Goal: Information Seeking & Learning: Check status

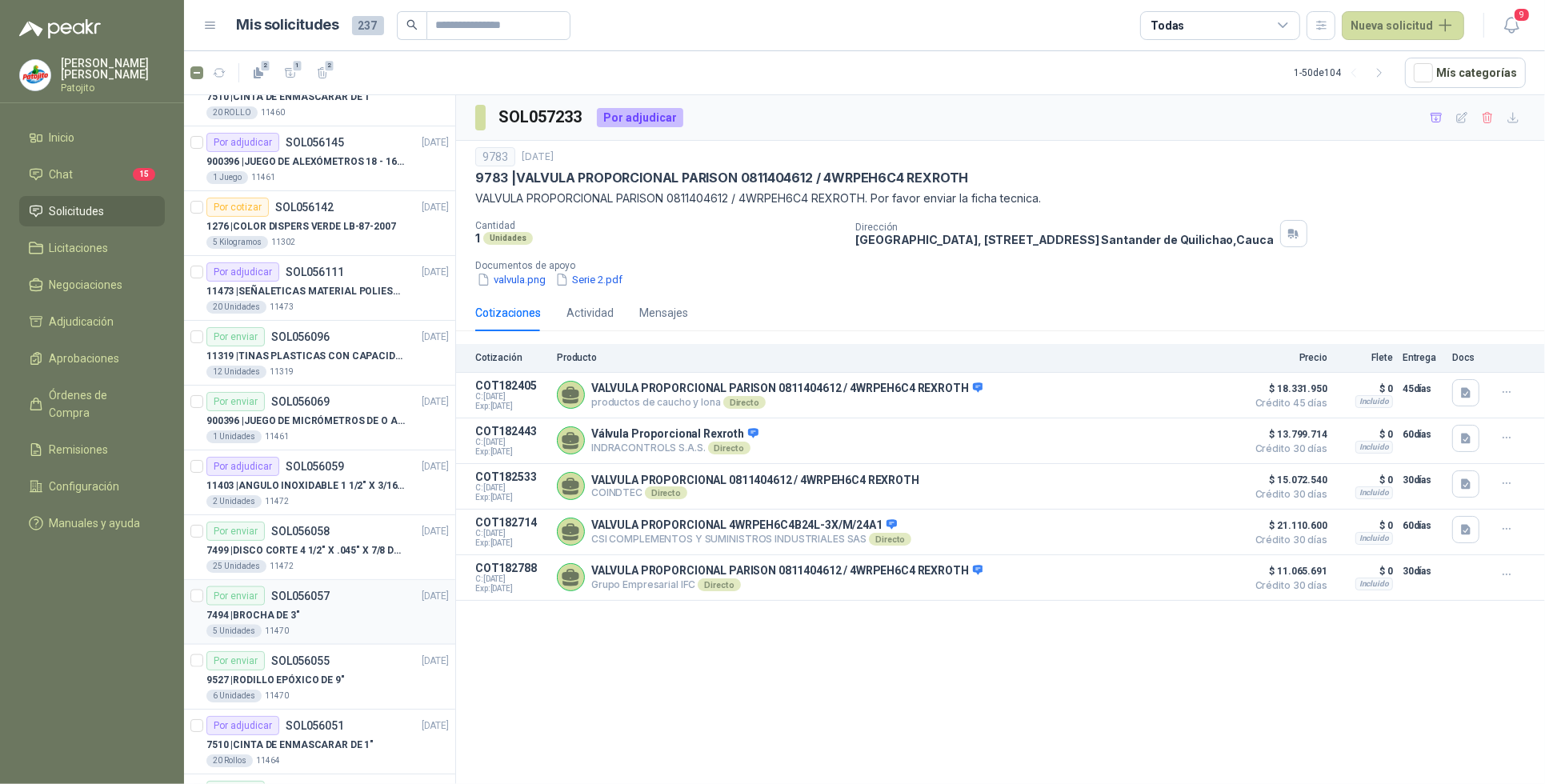
scroll to position [2576, 0]
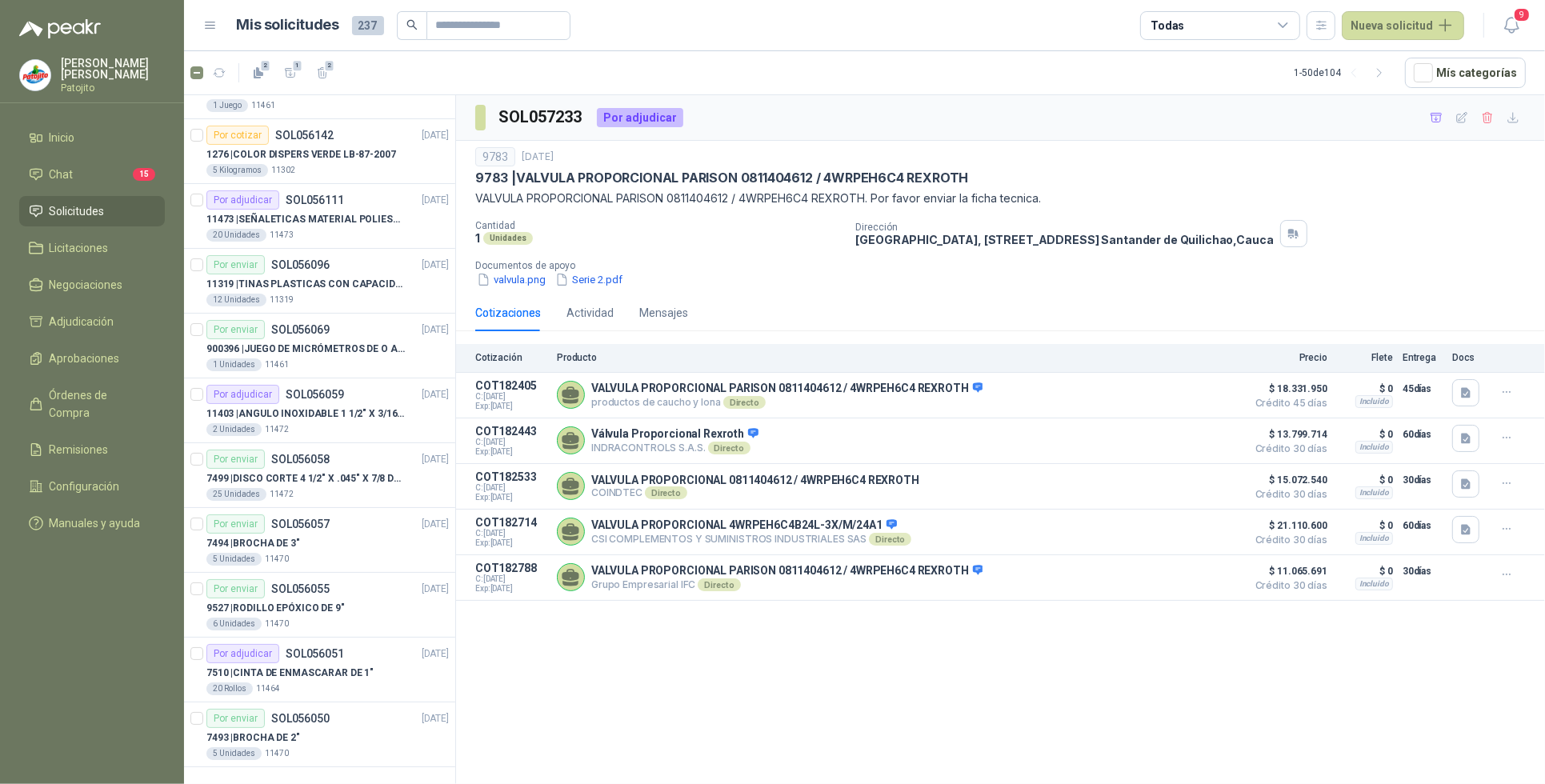
drag, startPoint x: 1388, startPoint y: 76, endPoint x: 1230, endPoint y: 161, distance: 179.4
click at [1386, 76] on icon "button" at bounding box center [1380, 73] width 14 height 14
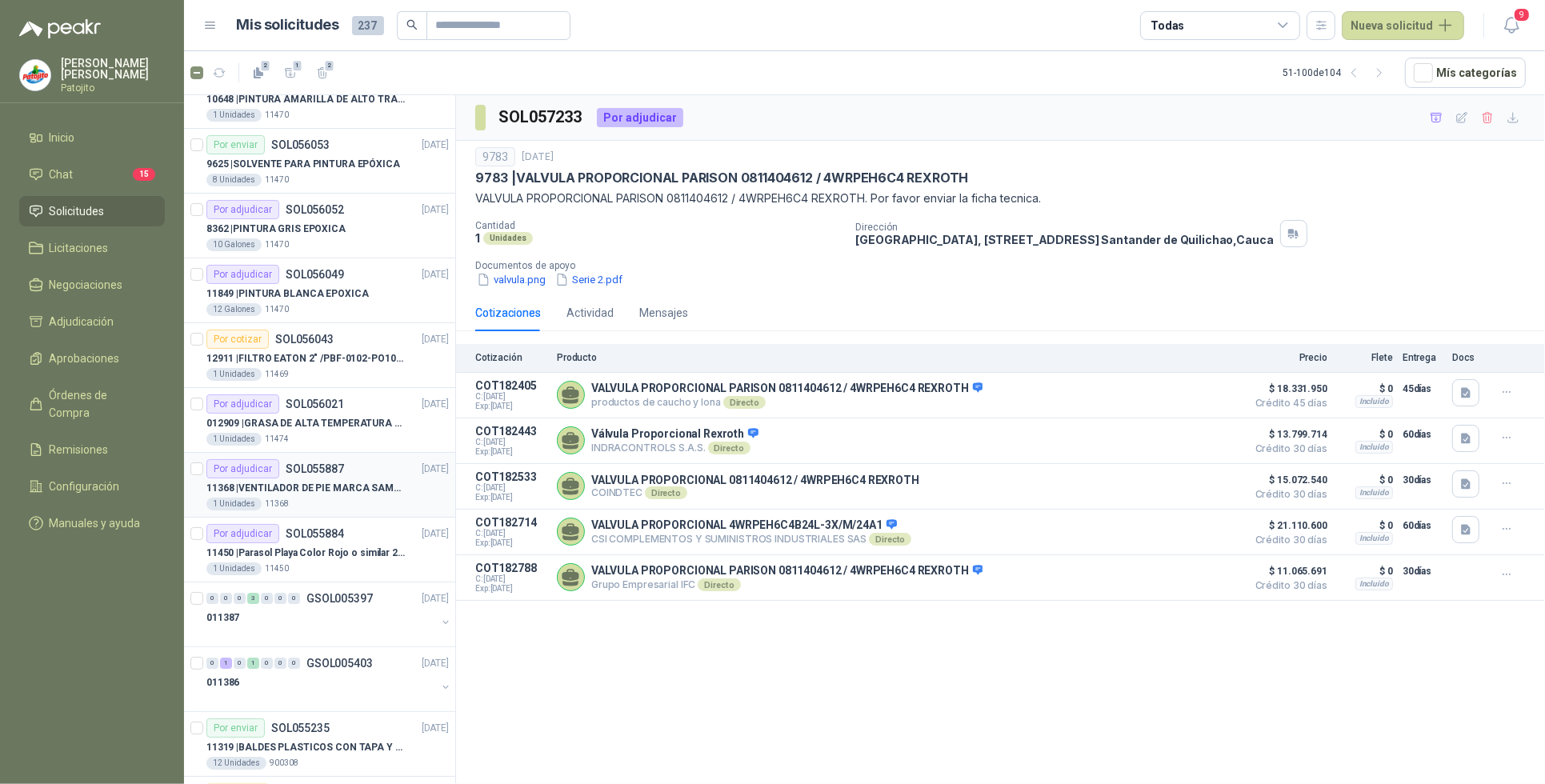
scroll to position [0, 0]
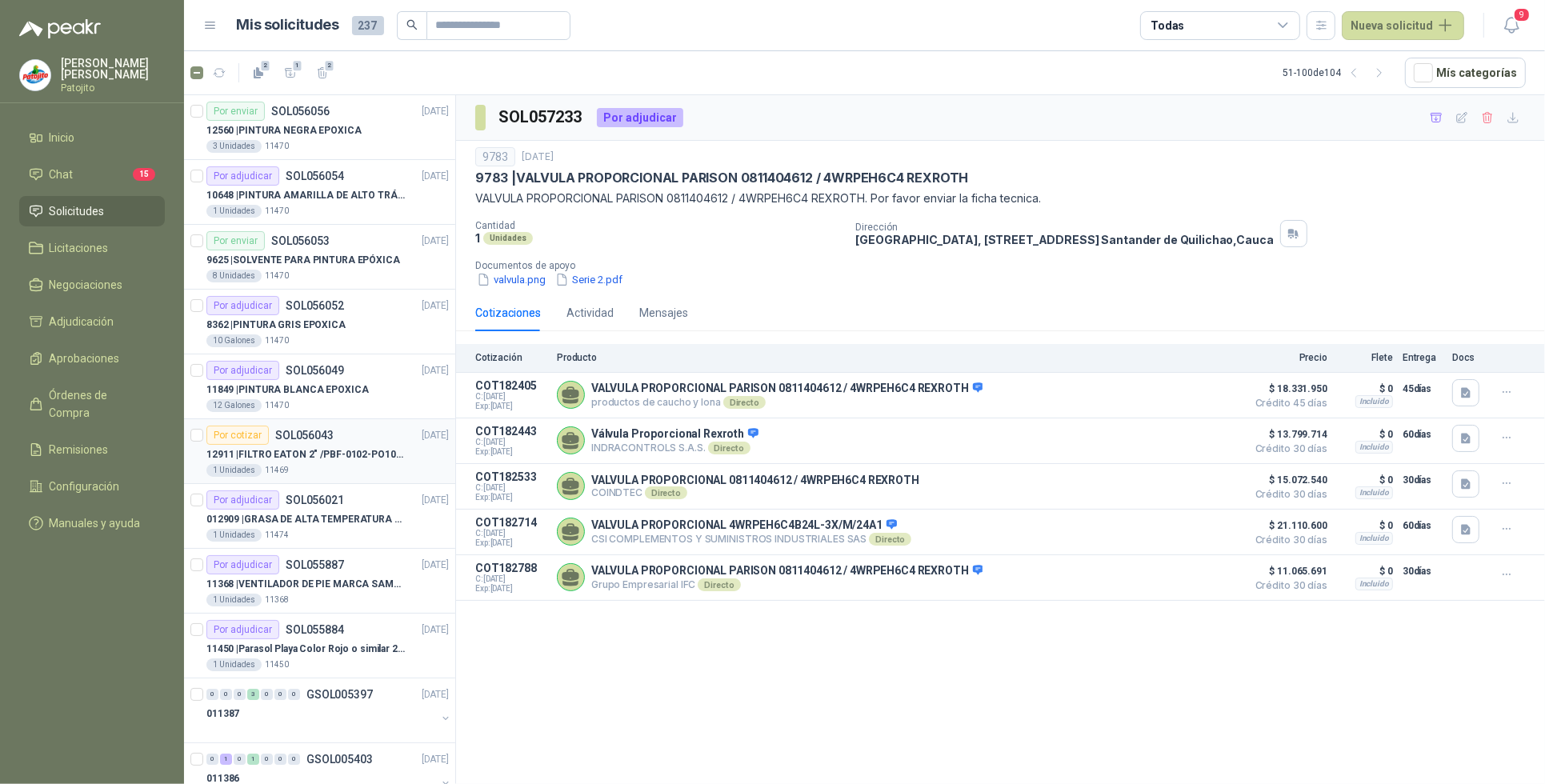
click at [338, 461] on p "12911 | FILTRO EATON 2" /PBF-0102-PO10-020A" at bounding box center [306, 455] width 199 height 15
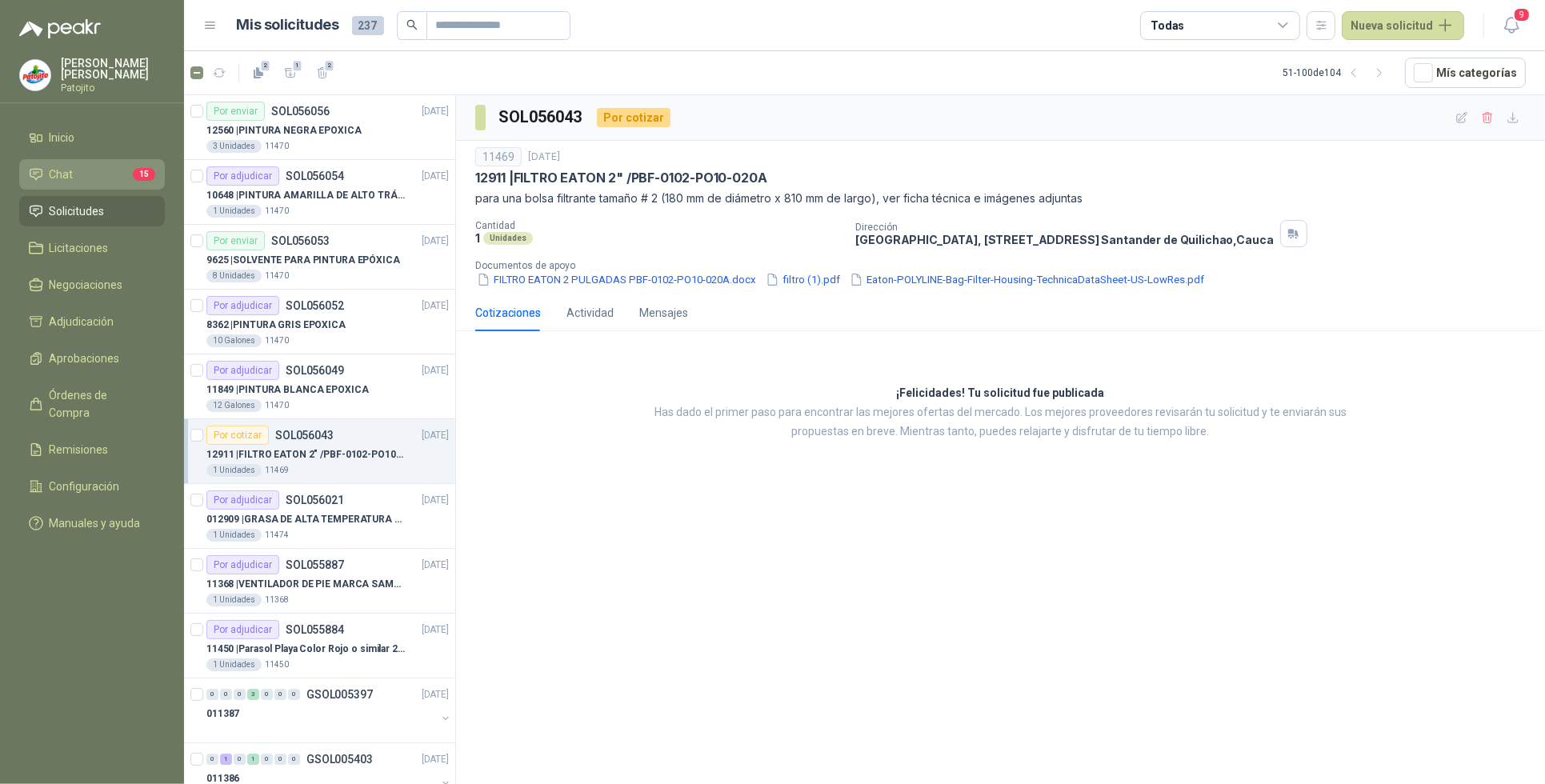
click at [114, 170] on li "Chat 15" at bounding box center [92, 174] width 126 height 18
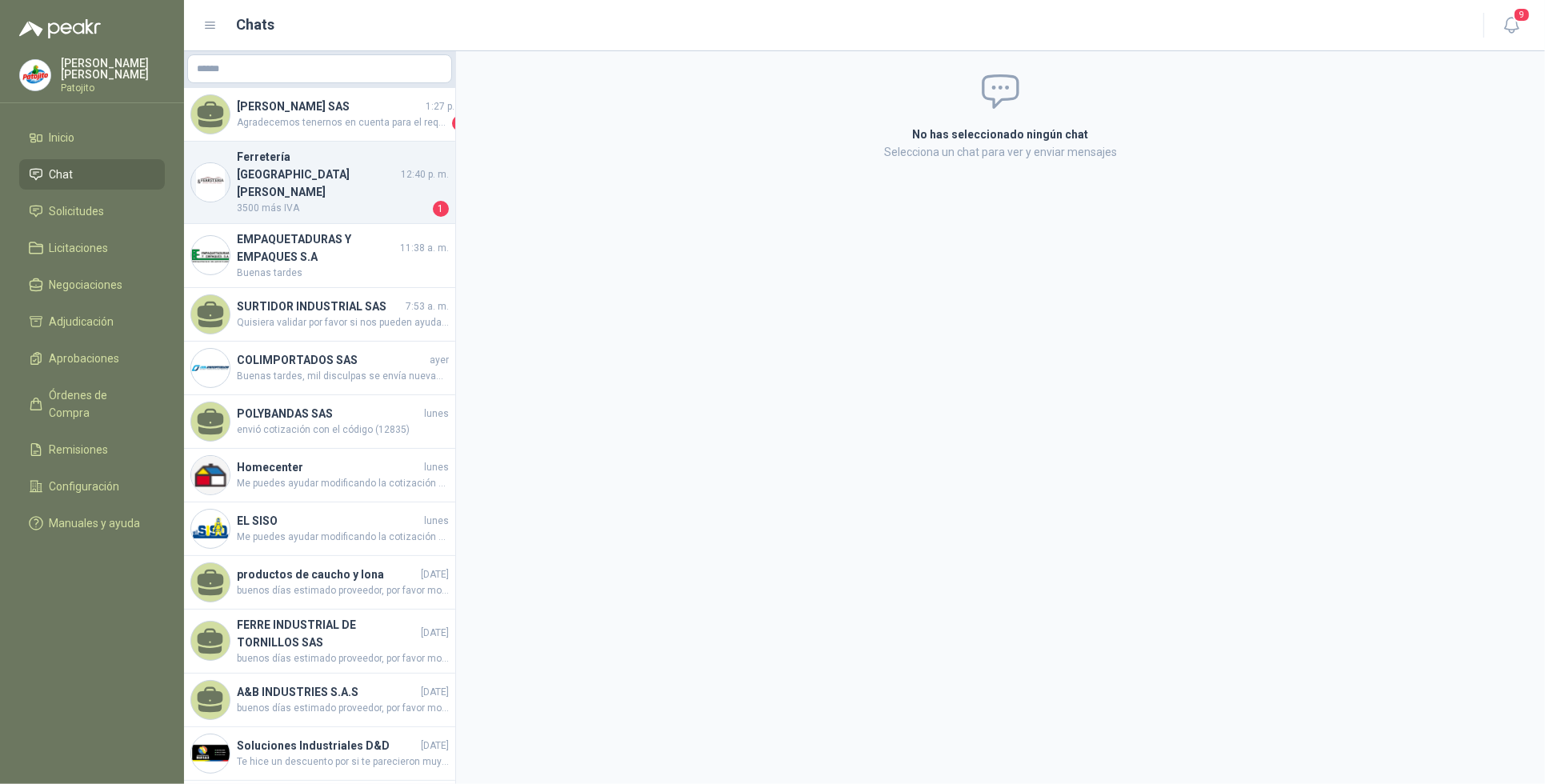
click at [374, 160] on h4 "Ferretería [GEOGRAPHIC_DATA][PERSON_NAME]" at bounding box center [317, 175] width 161 height 53
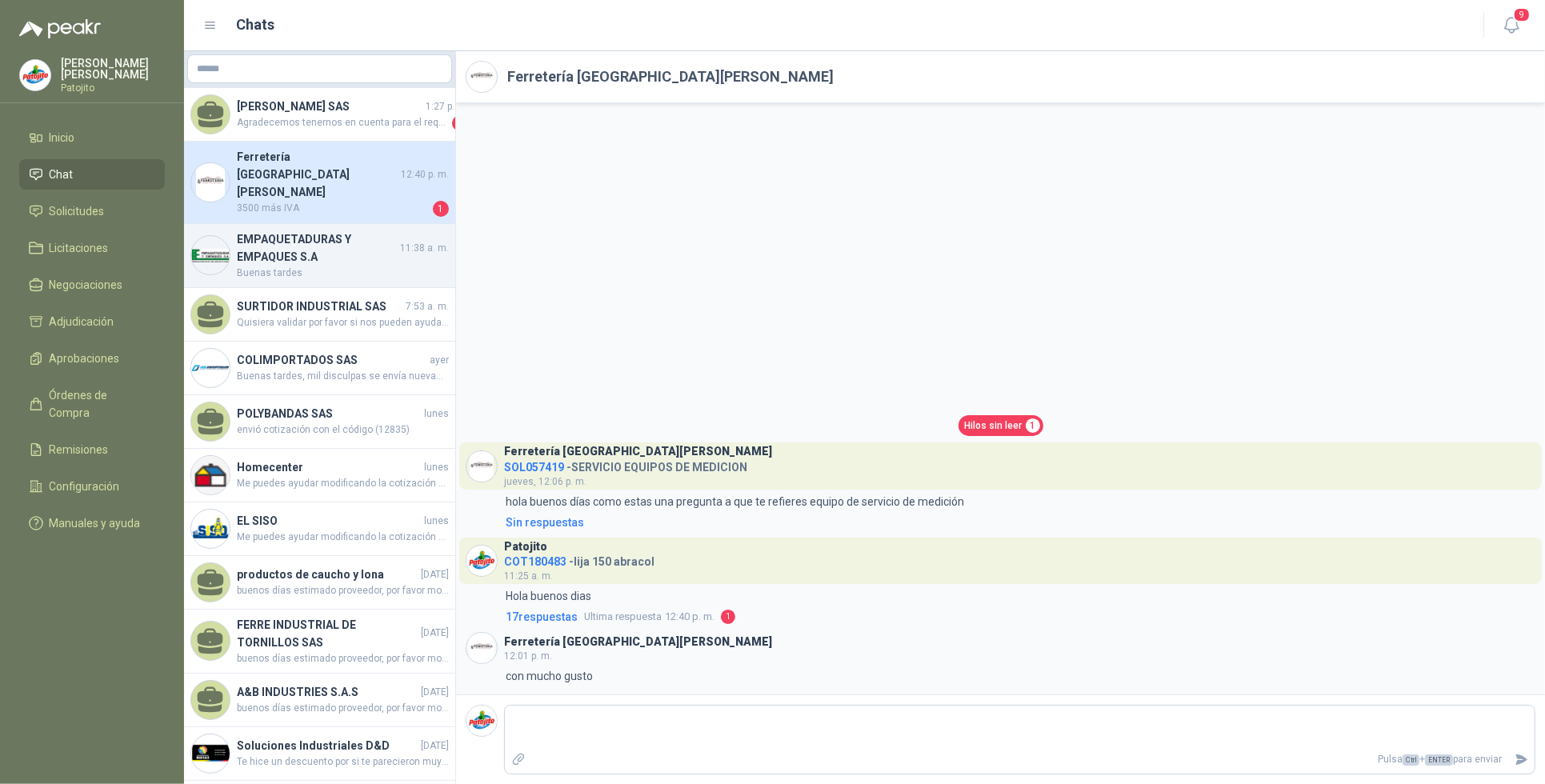
click at [342, 230] on h4 "EMPAQUETADURAS Y EMPAQUES S.A" at bounding box center [317, 247] width 160 height 35
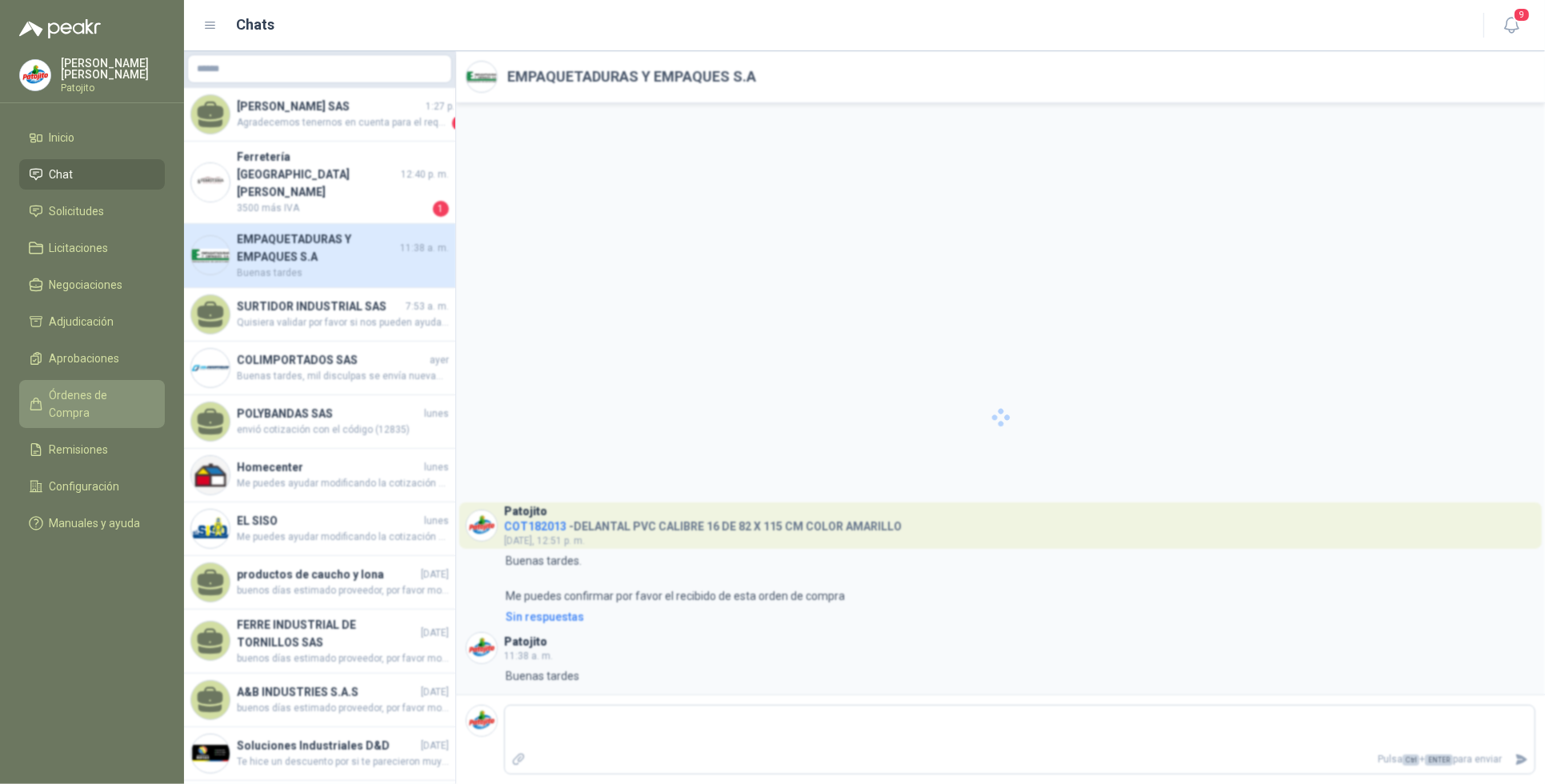
click at [130, 389] on span "Órdenes de Compra" at bounding box center [99, 403] width 100 height 35
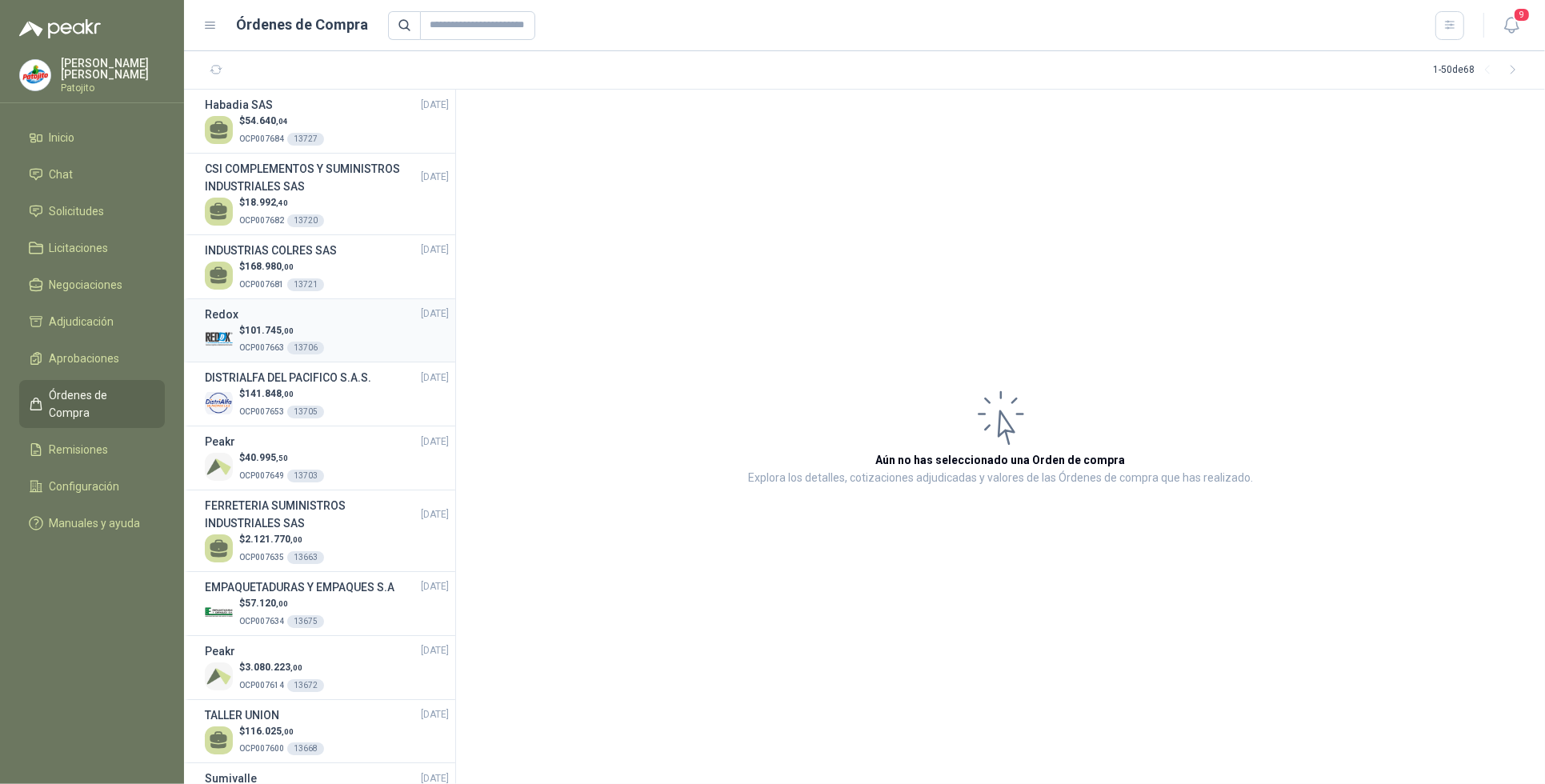
scroll to position [200, 0]
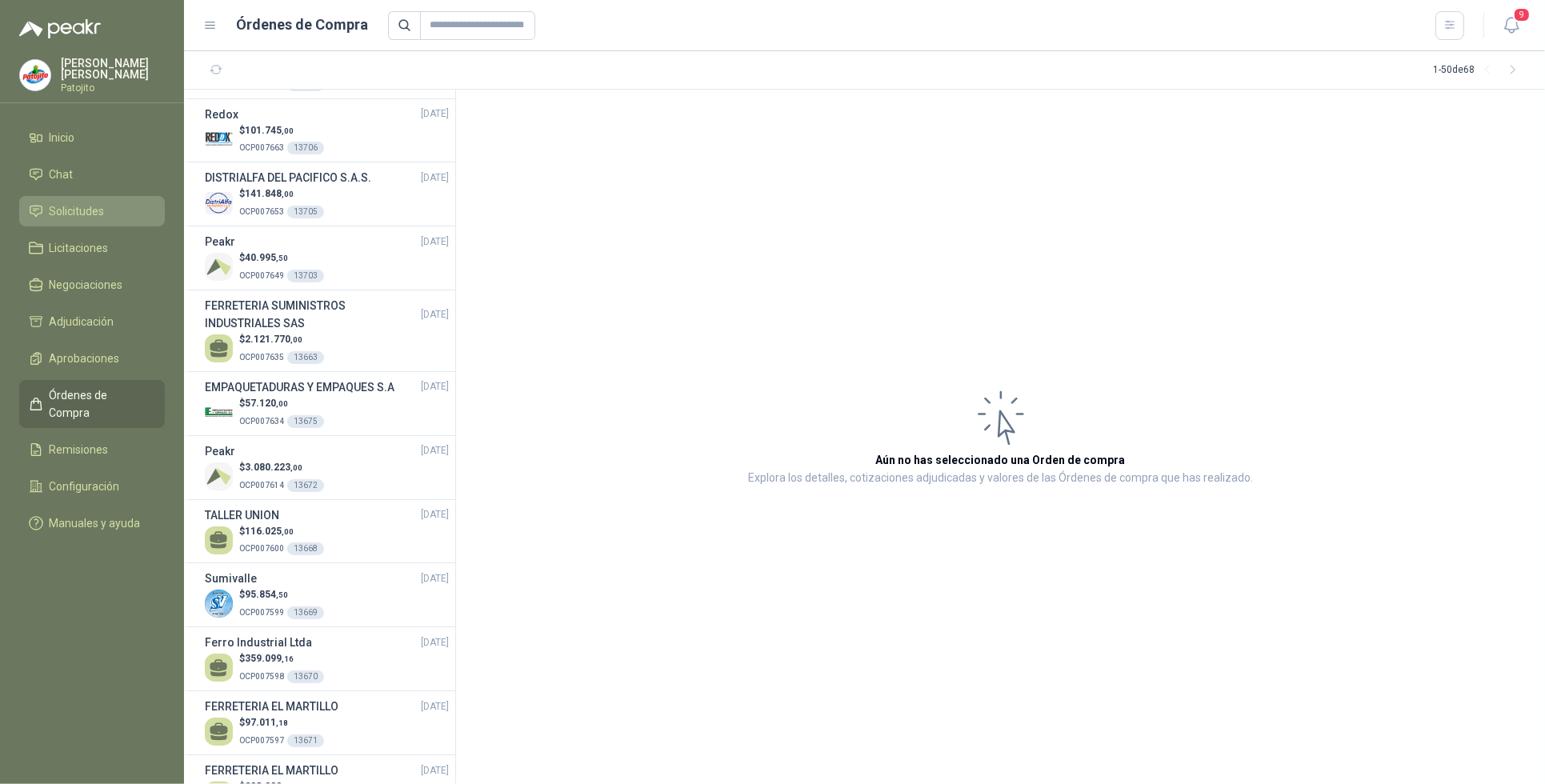
click at [98, 210] on span "Solicitudes" at bounding box center [77, 211] width 55 height 18
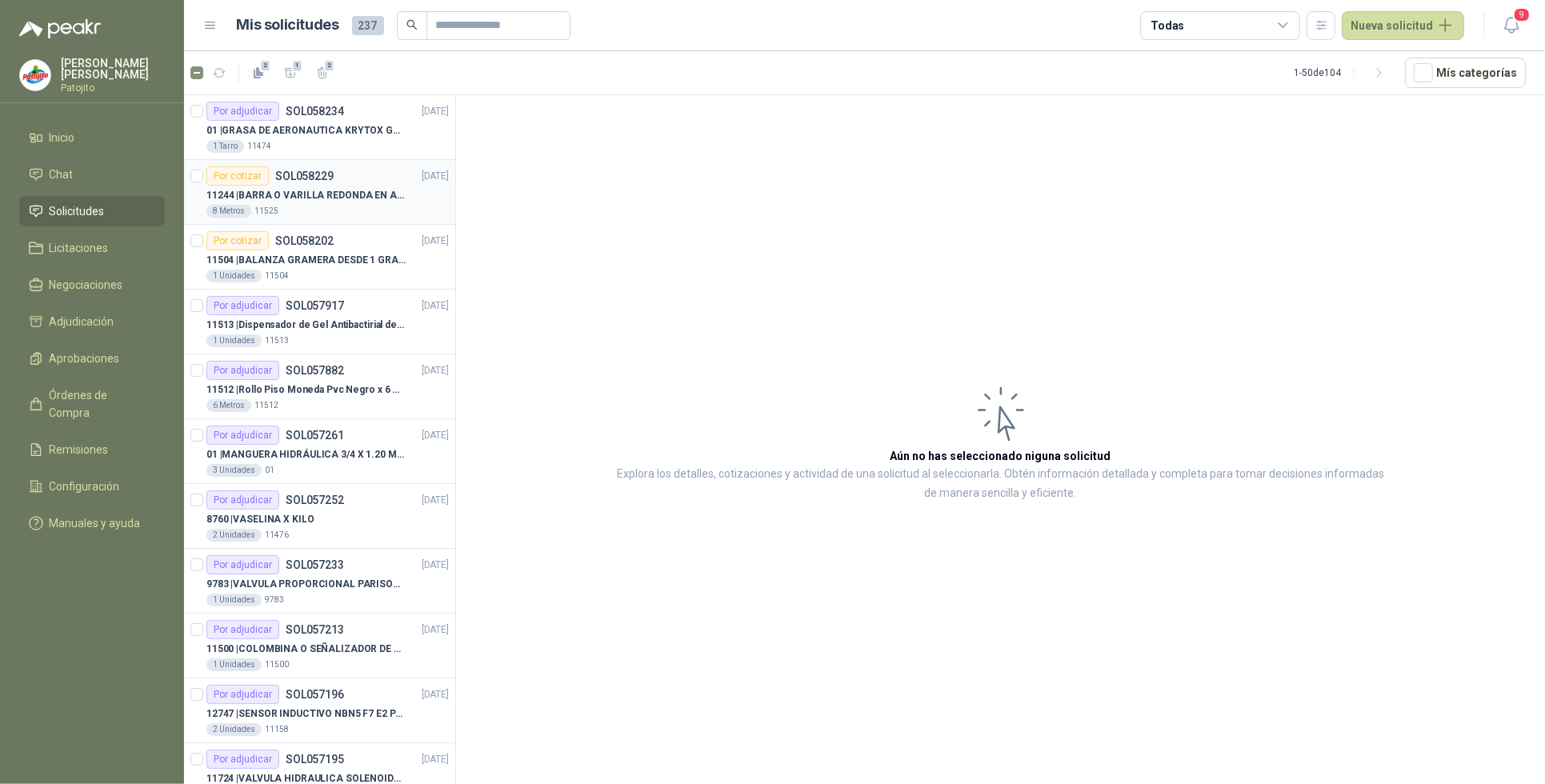
click at [333, 197] on p "11244 | BARRA O VARILLA REDONDA EN ACERO INOXIDABLE DE 2" O 50 MM" at bounding box center [306, 196] width 199 height 15
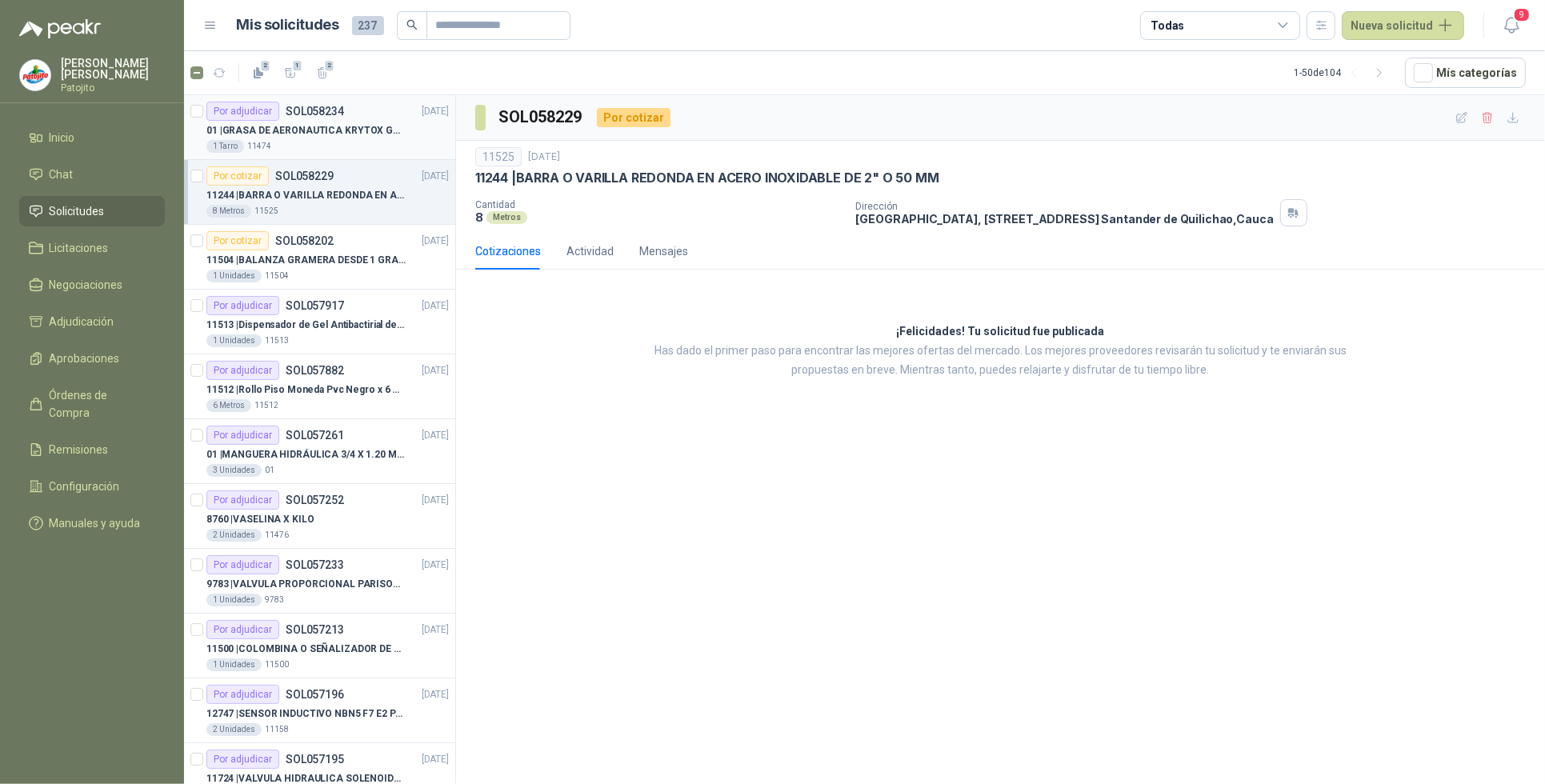
click at [374, 136] on p "01 | GRASA DE AERONAUTICA KRYTOX GPL 207 (SE ADJUNTA IMAGEN DE REFERENCIA)" at bounding box center [306, 131] width 199 height 15
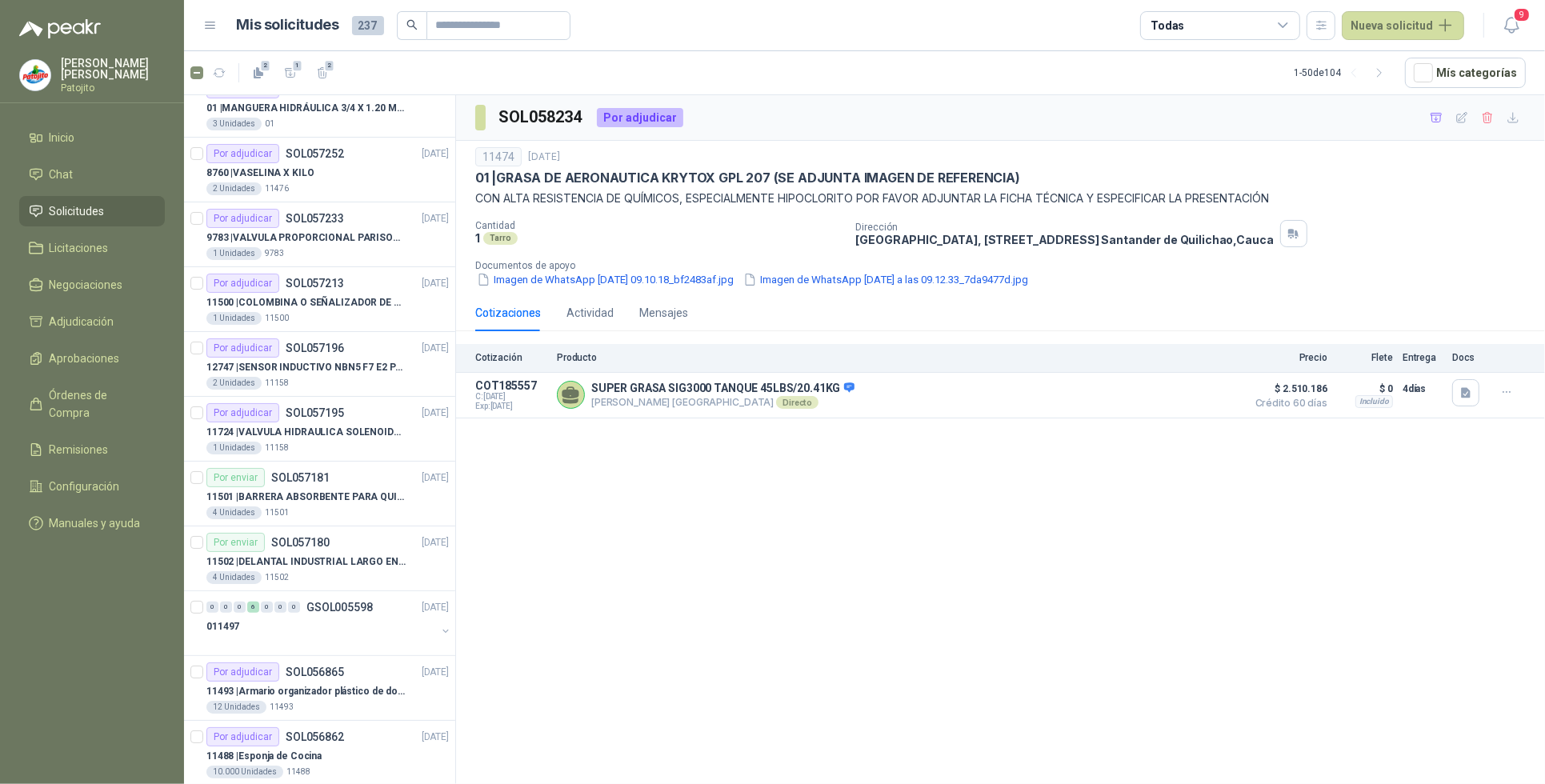
scroll to position [400, 0]
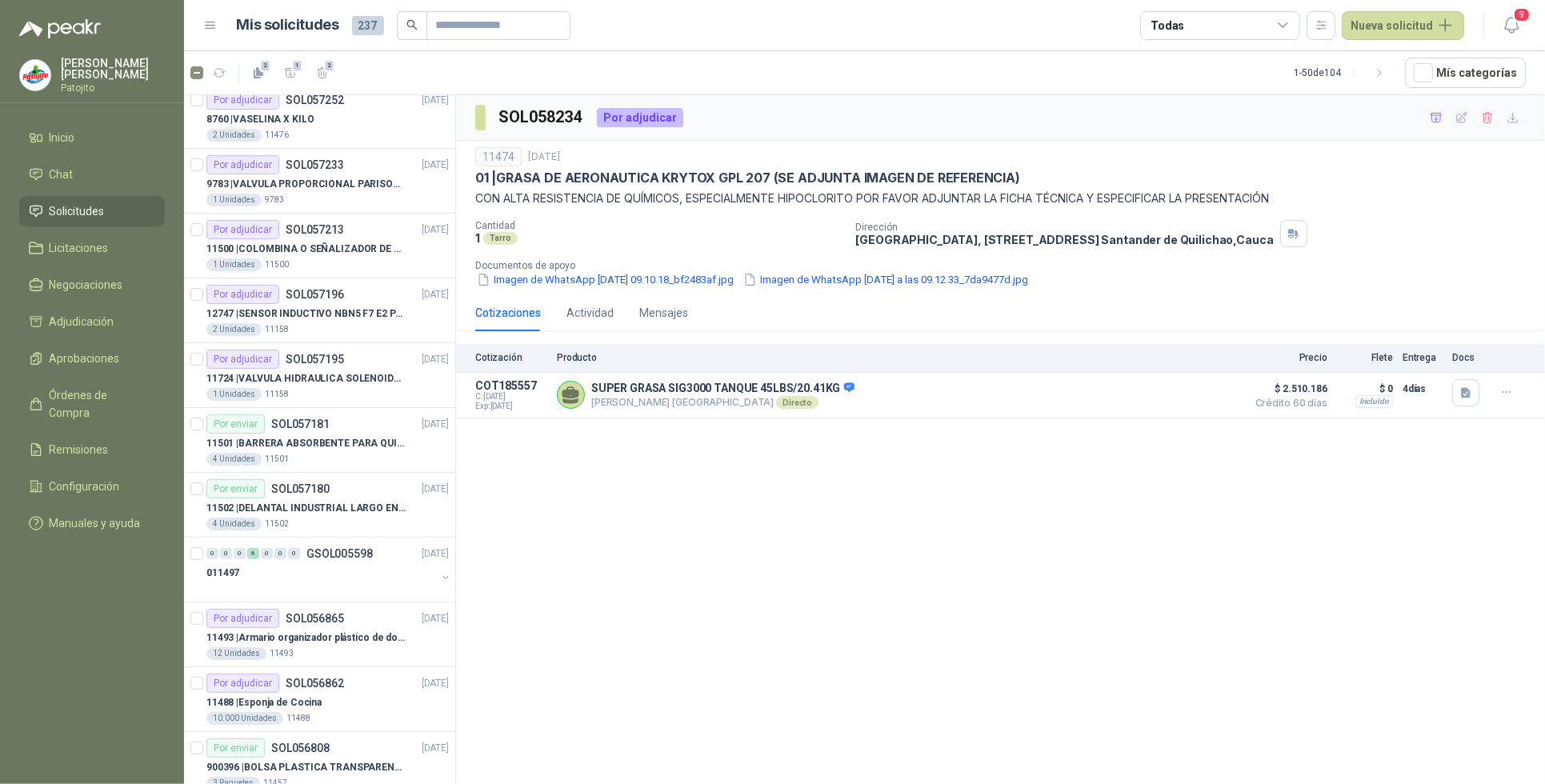
click at [1288, 25] on icon at bounding box center [1283, 25] width 9 height 4
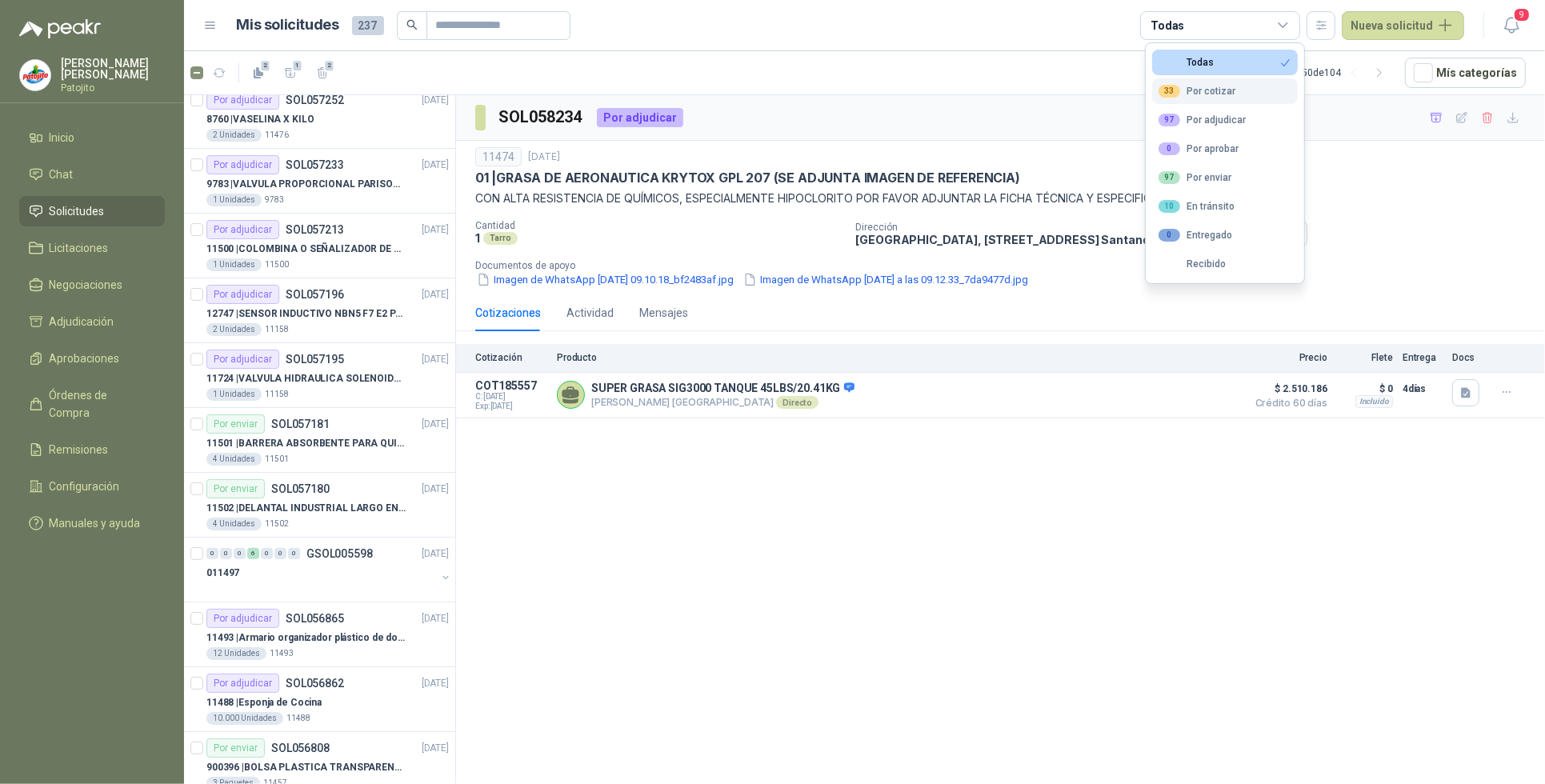
click at [1223, 95] on div "33 Por cotizar" at bounding box center [1197, 91] width 77 height 13
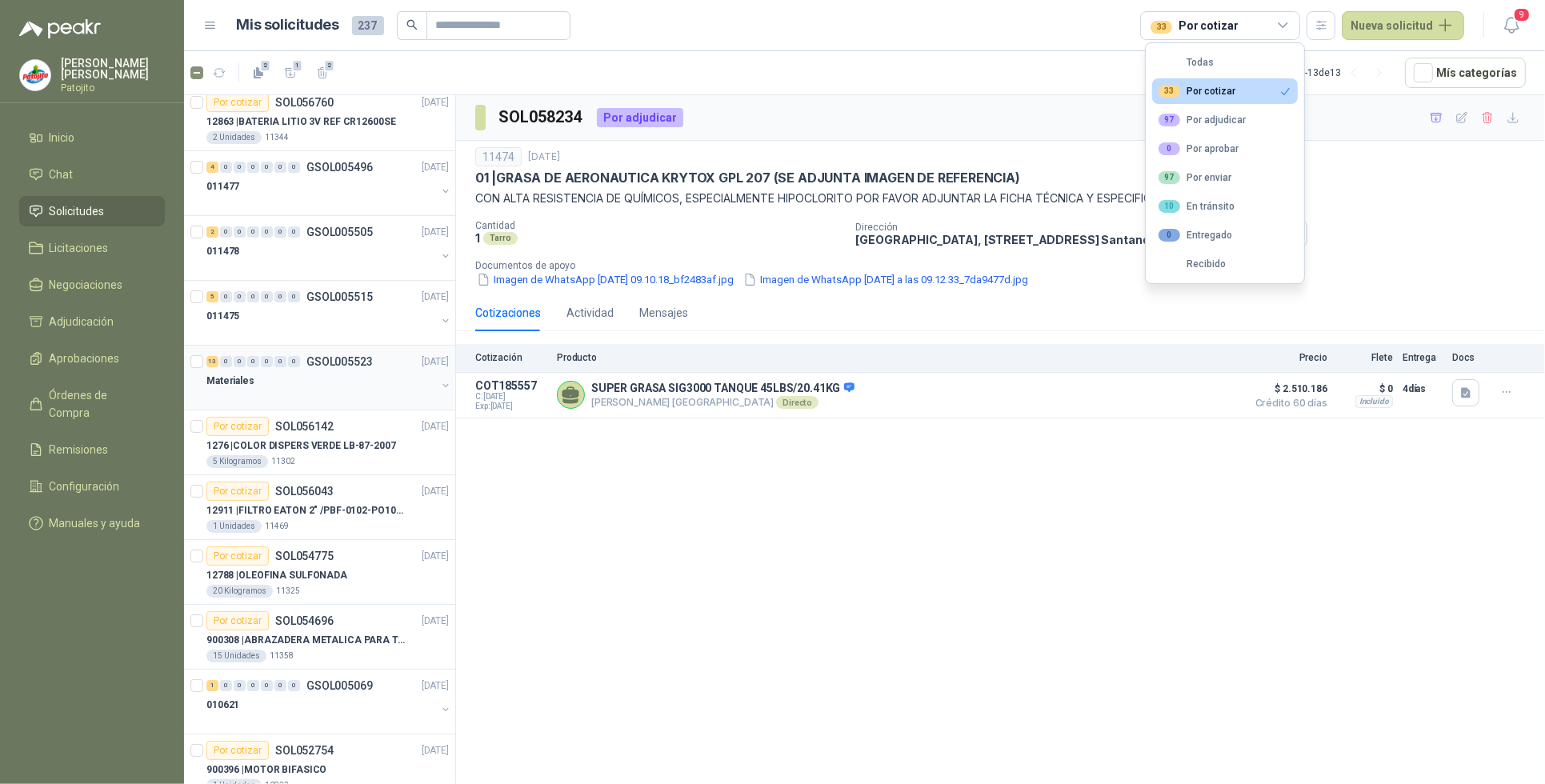
scroll to position [173, 0]
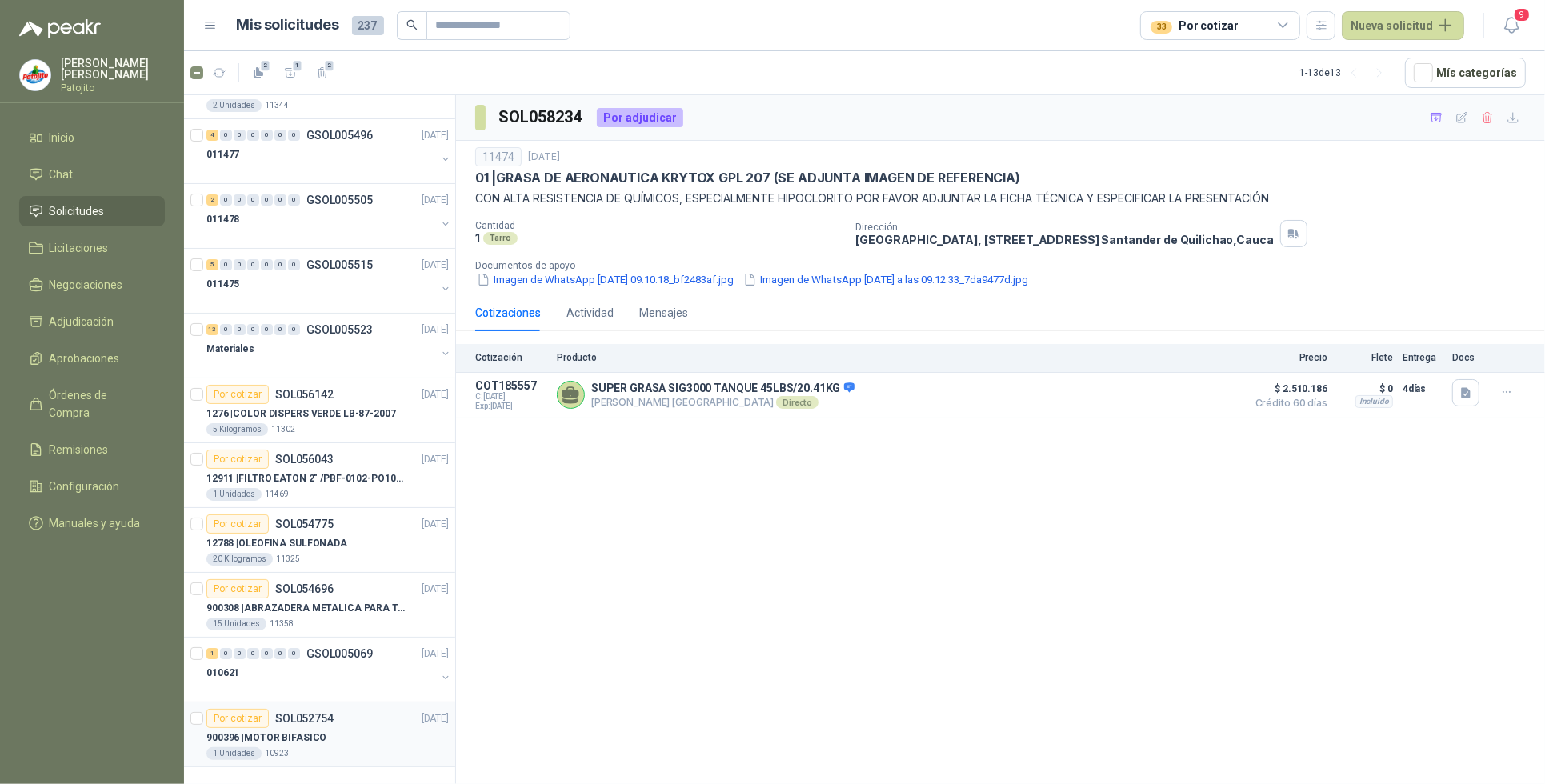
click at [337, 741] on div "900396 | MOTOR BIFASICO" at bounding box center [327, 737] width 242 height 20
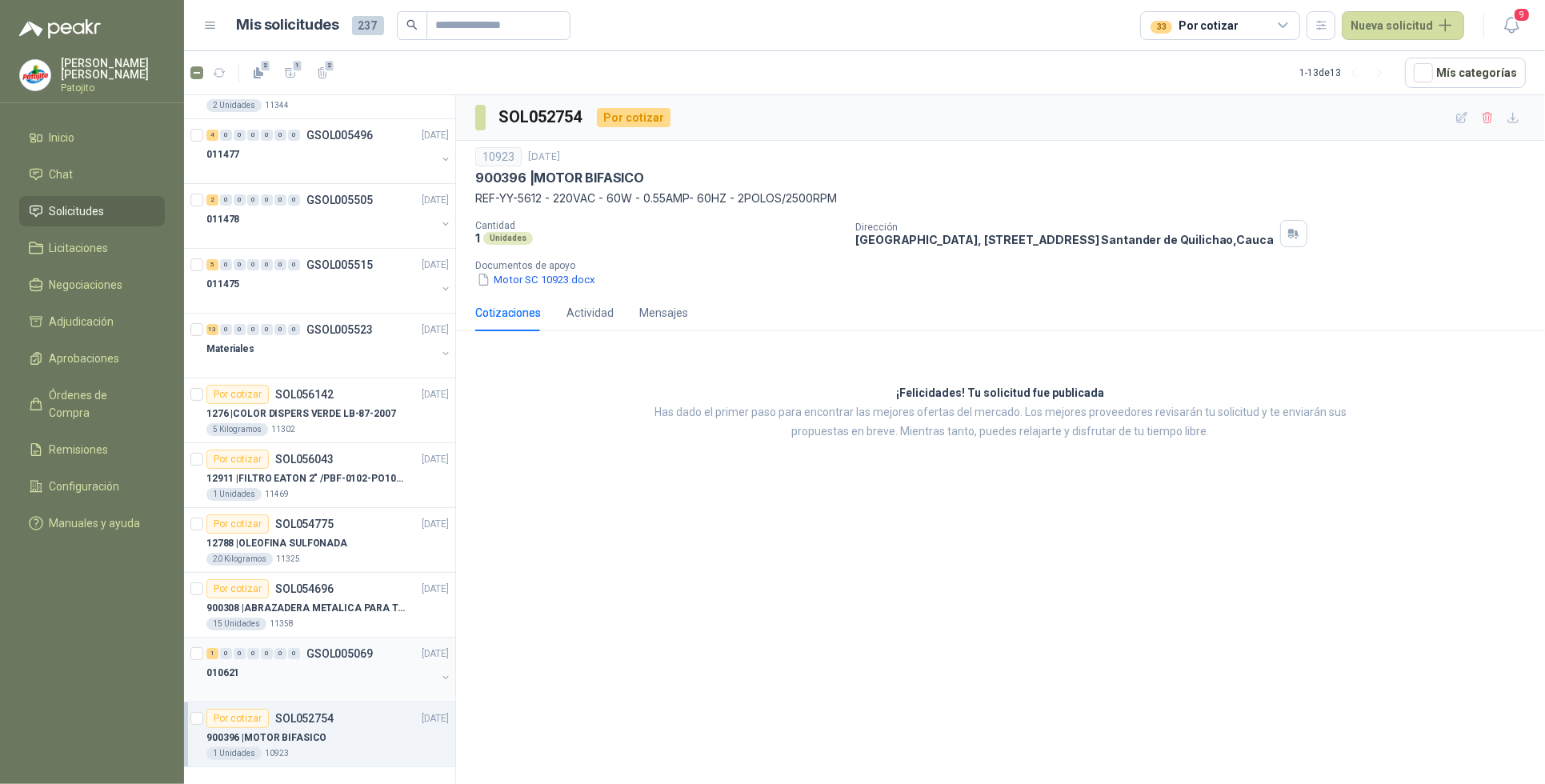
click at [262, 661] on div "1 0 0 0 0 0 0 GSOL005069 [DATE]" at bounding box center [329, 654] width 245 height 20
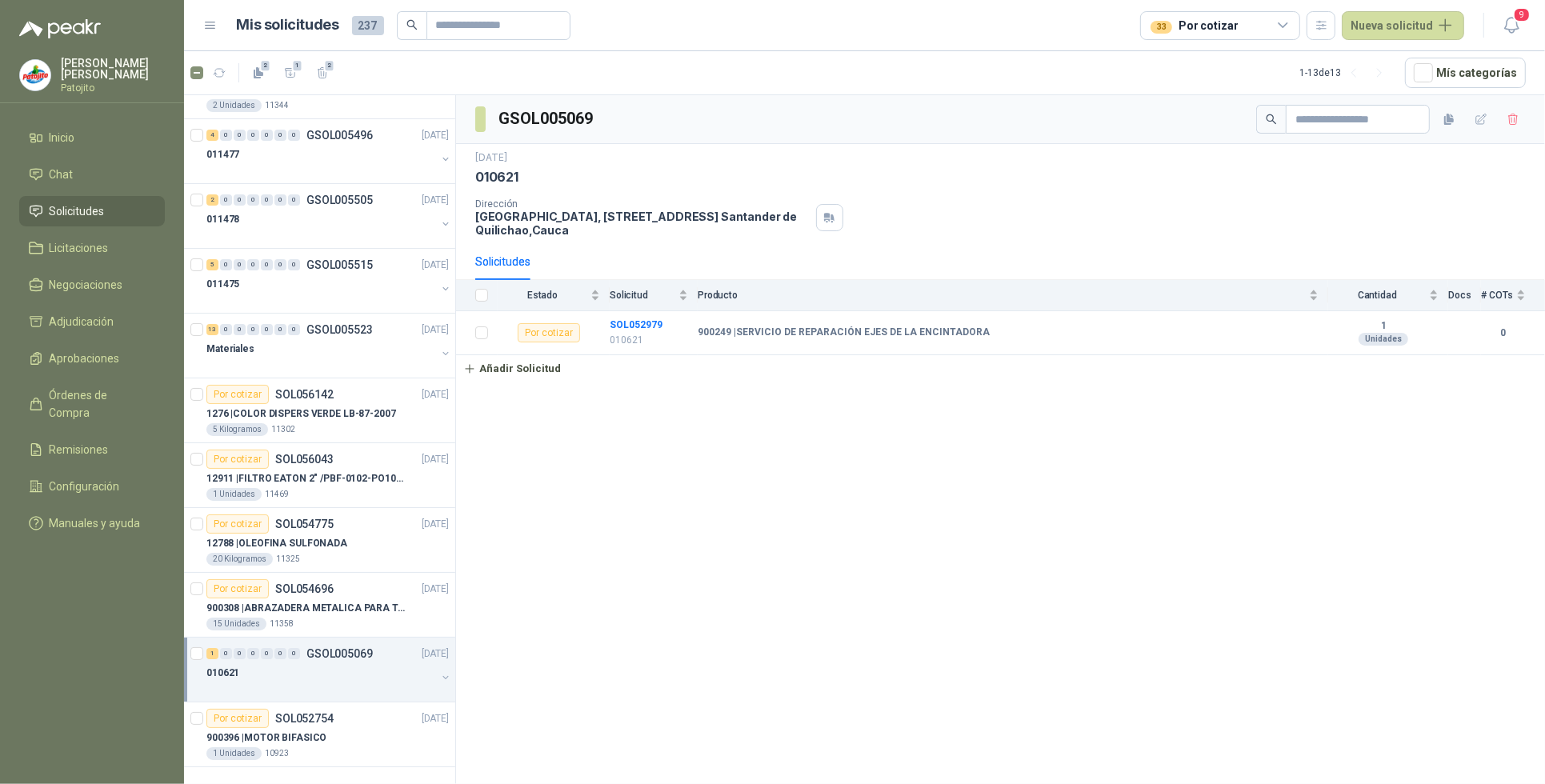
click at [1294, 16] on div "33 Por cotizar" at bounding box center [1220, 26] width 160 height 29
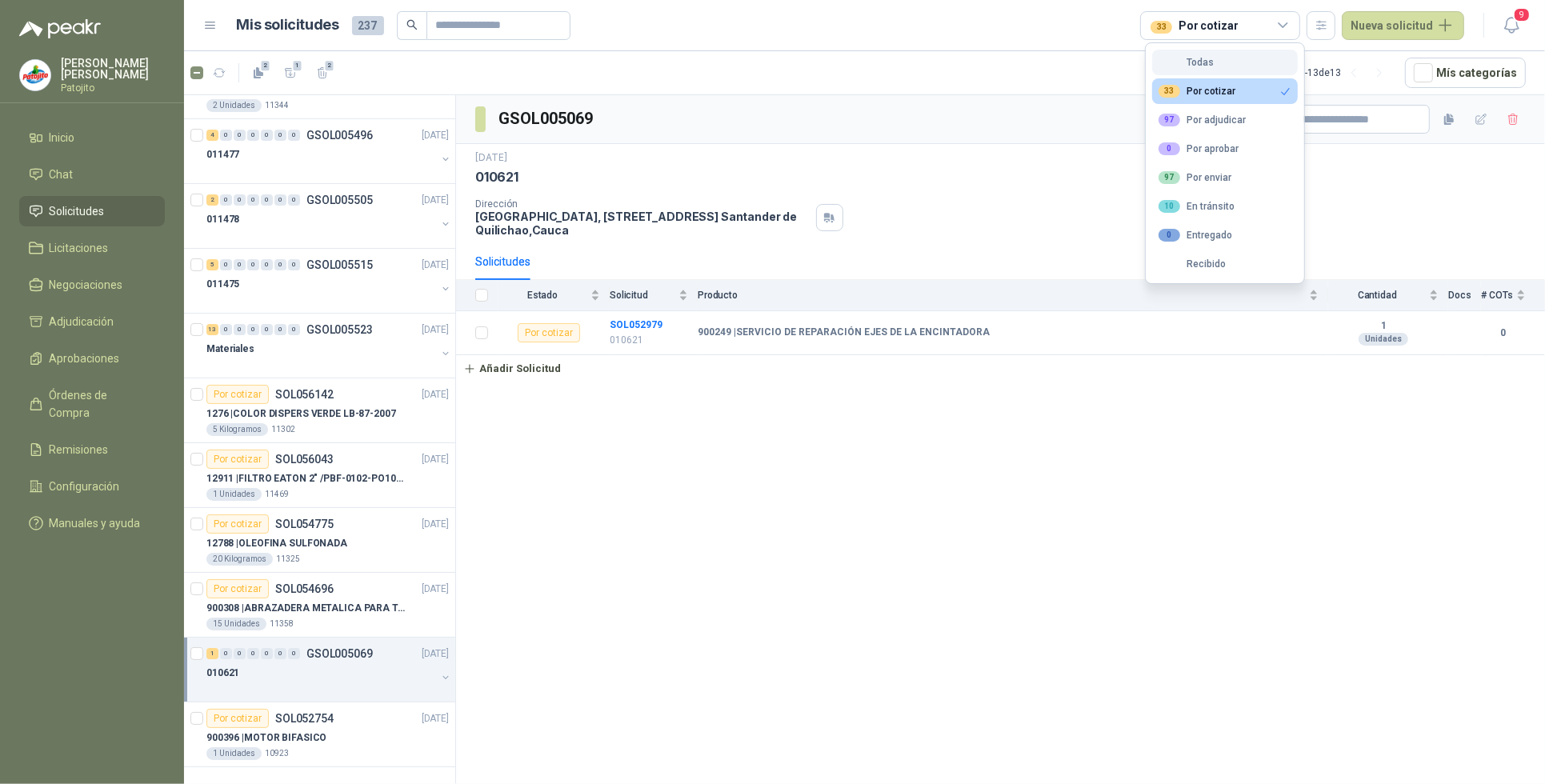
click at [1259, 61] on button "Todas" at bounding box center [1225, 62] width 146 height 26
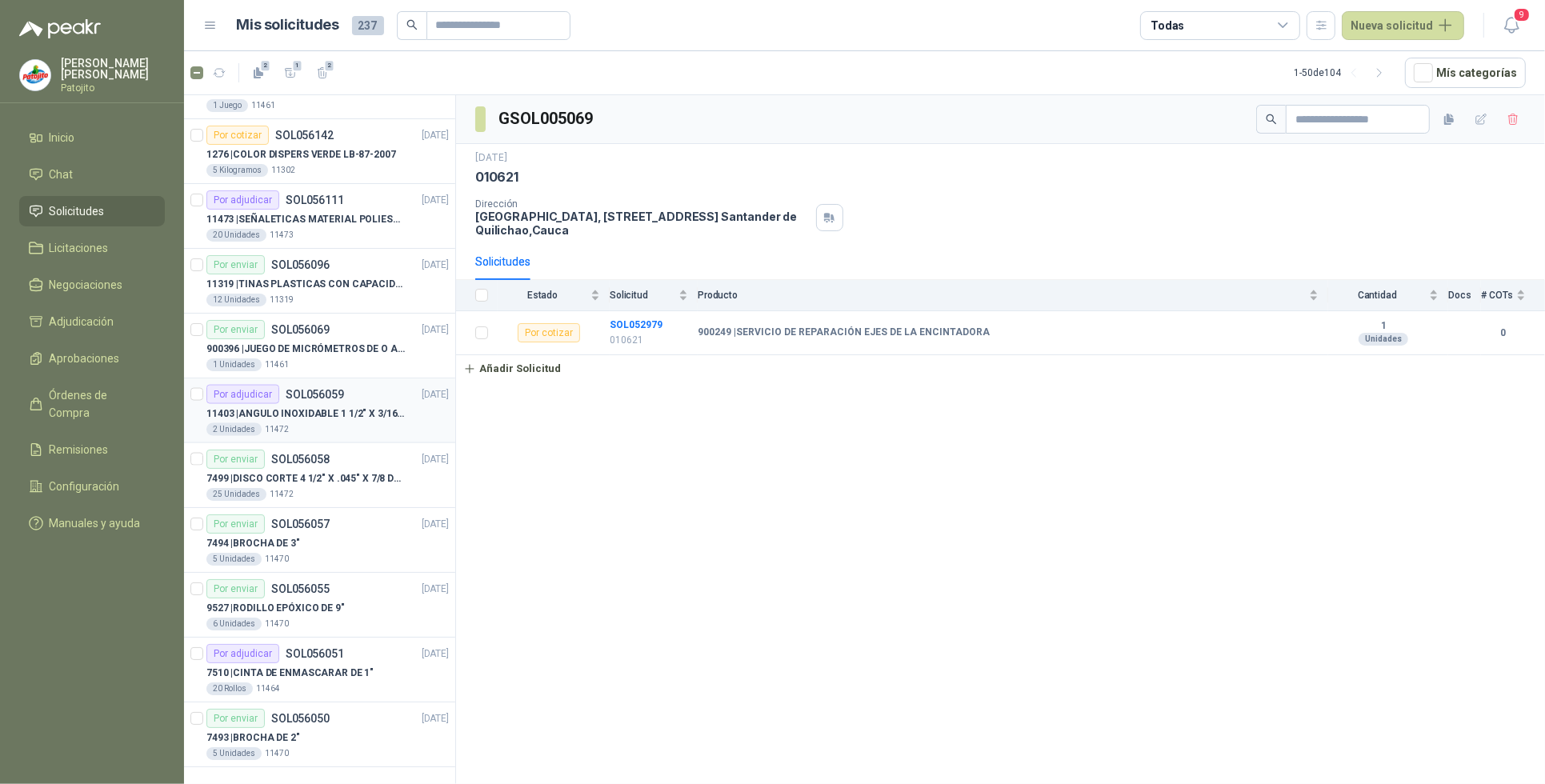
scroll to position [2576, 0]
click at [1386, 72] on icon "button" at bounding box center [1380, 73] width 14 height 14
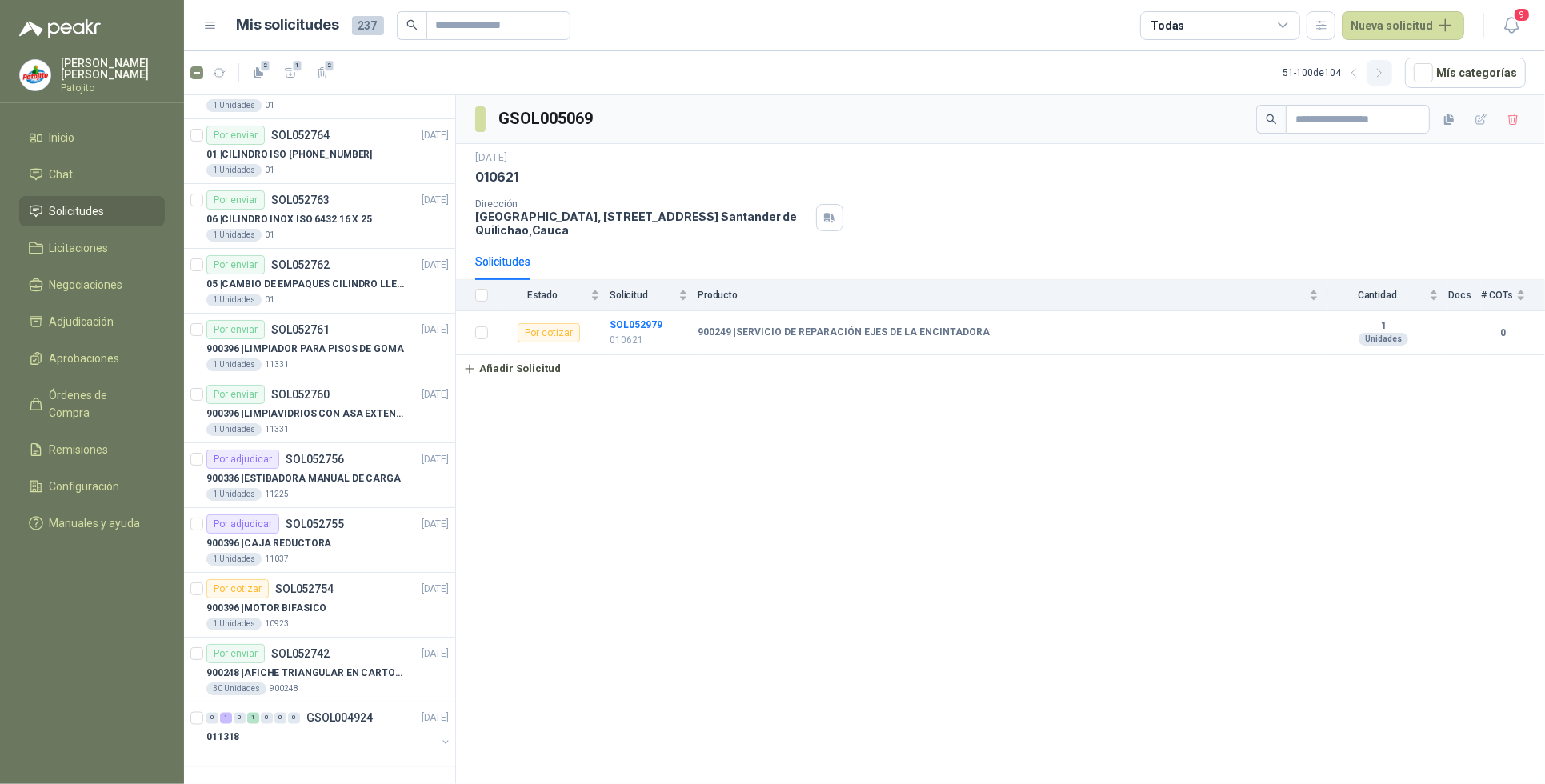
click at [1386, 76] on icon "button" at bounding box center [1380, 73] width 14 height 14
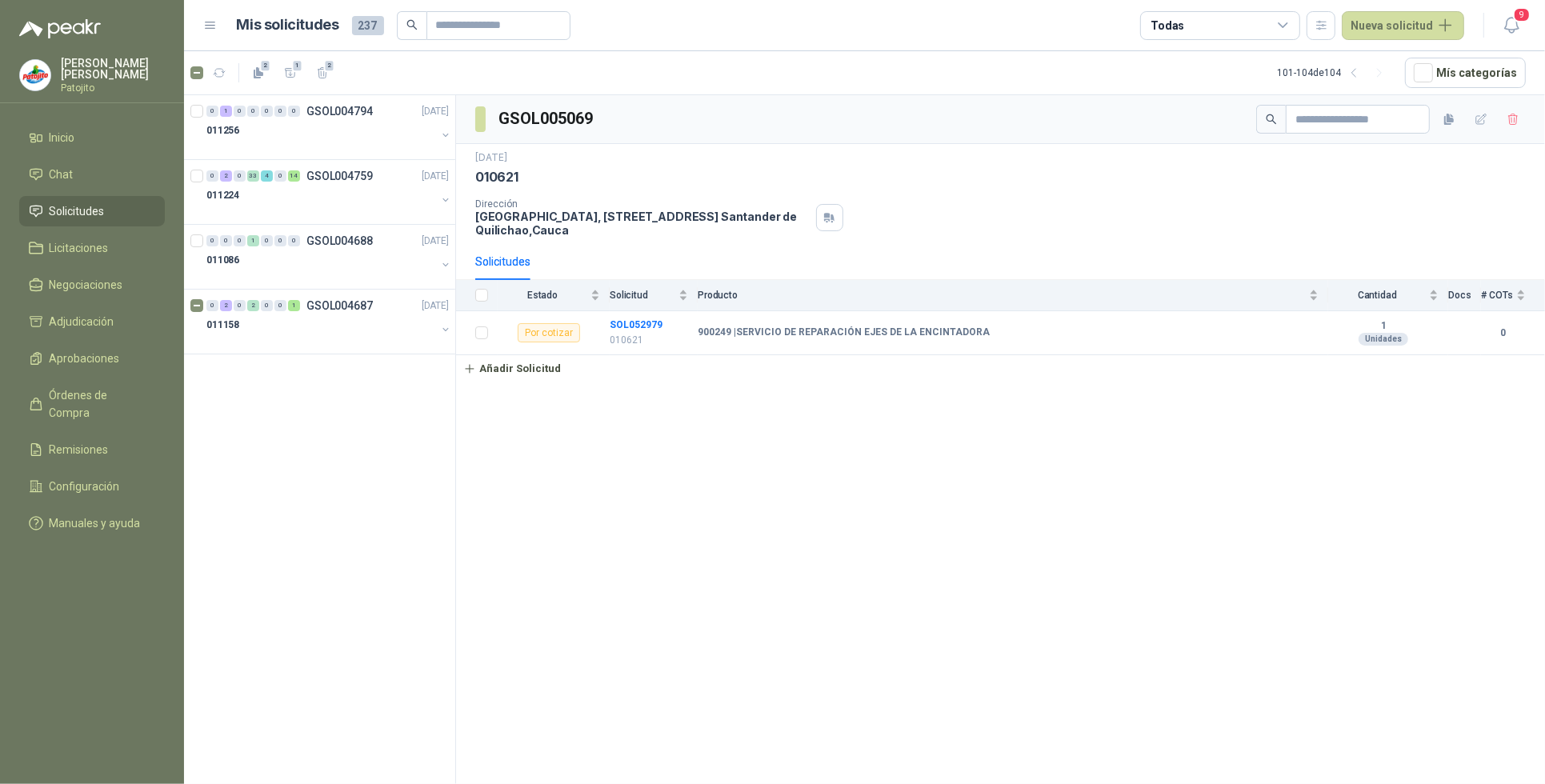
scroll to position [0, 0]
click at [298, 71] on span "1" at bounding box center [297, 65] width 11 height 13
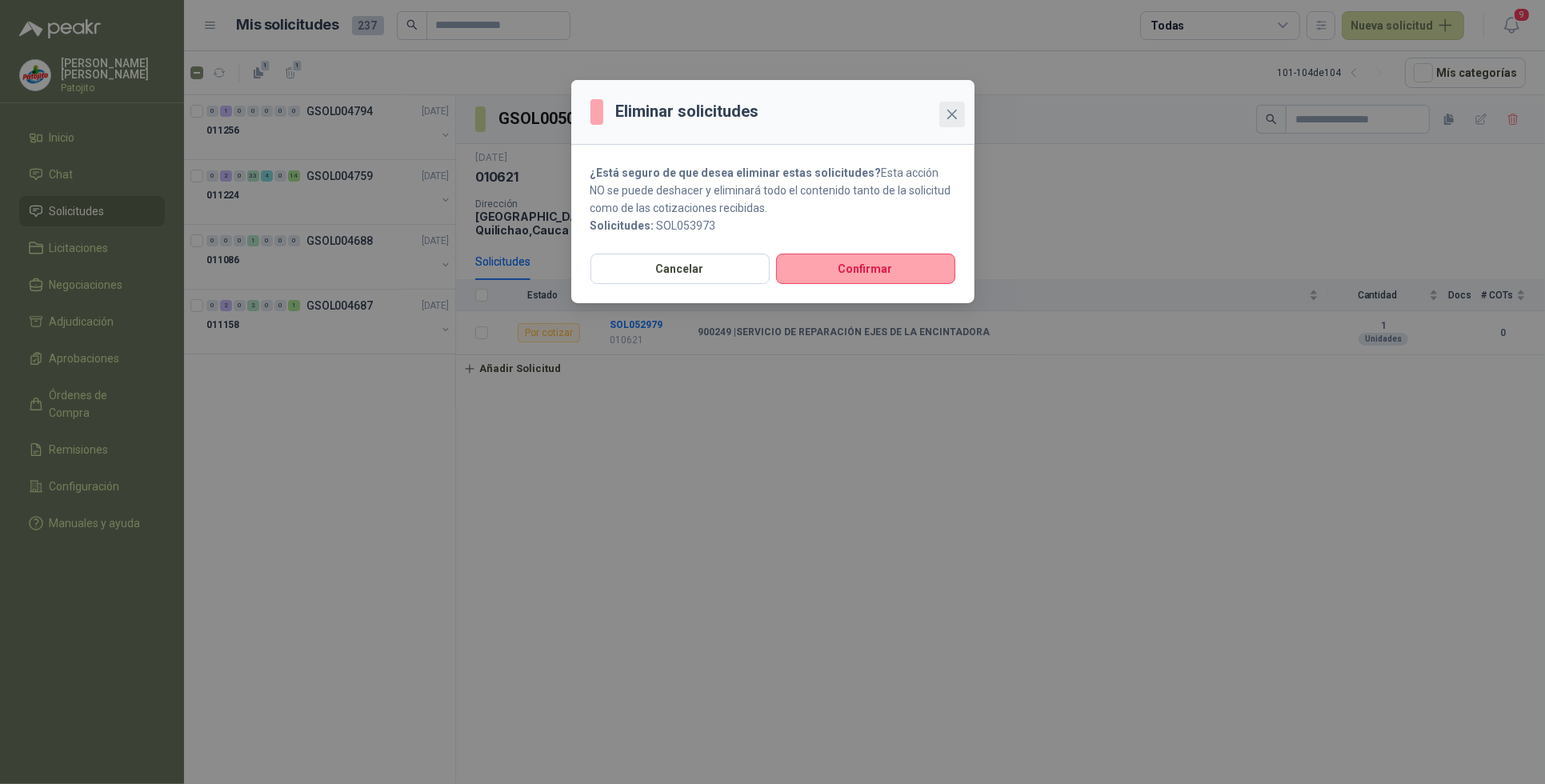
click at [954, 102] on button "Close" at bounding box center [952, 114] width 26 height 26
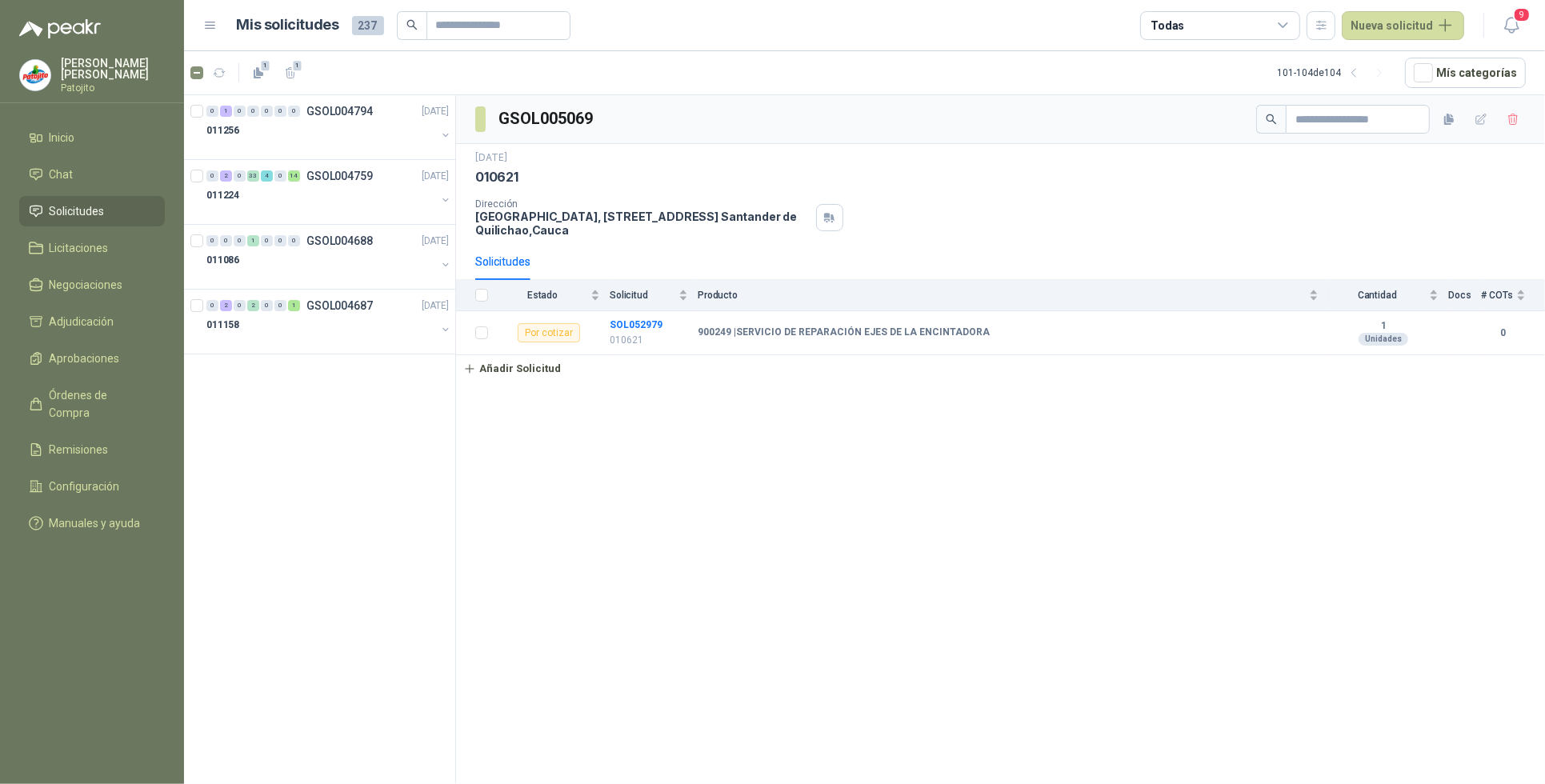
click at [303, 444] on div "0 1 0 0 0 0 0 GSOL004794 [DATE] 011256 0 2 0 33 4 0 14 GSOL004759 [DATE] 011224…" at bounding box center [320, 442] width 272 height 695
drag, startPoint x: 1364, startPoint y: 78, endPoint x: 1217, endPoint y: 156, distance: 166.4
click at [1361, 78] on icon "button" at bounding box center [1354, 73] width 14 height 14
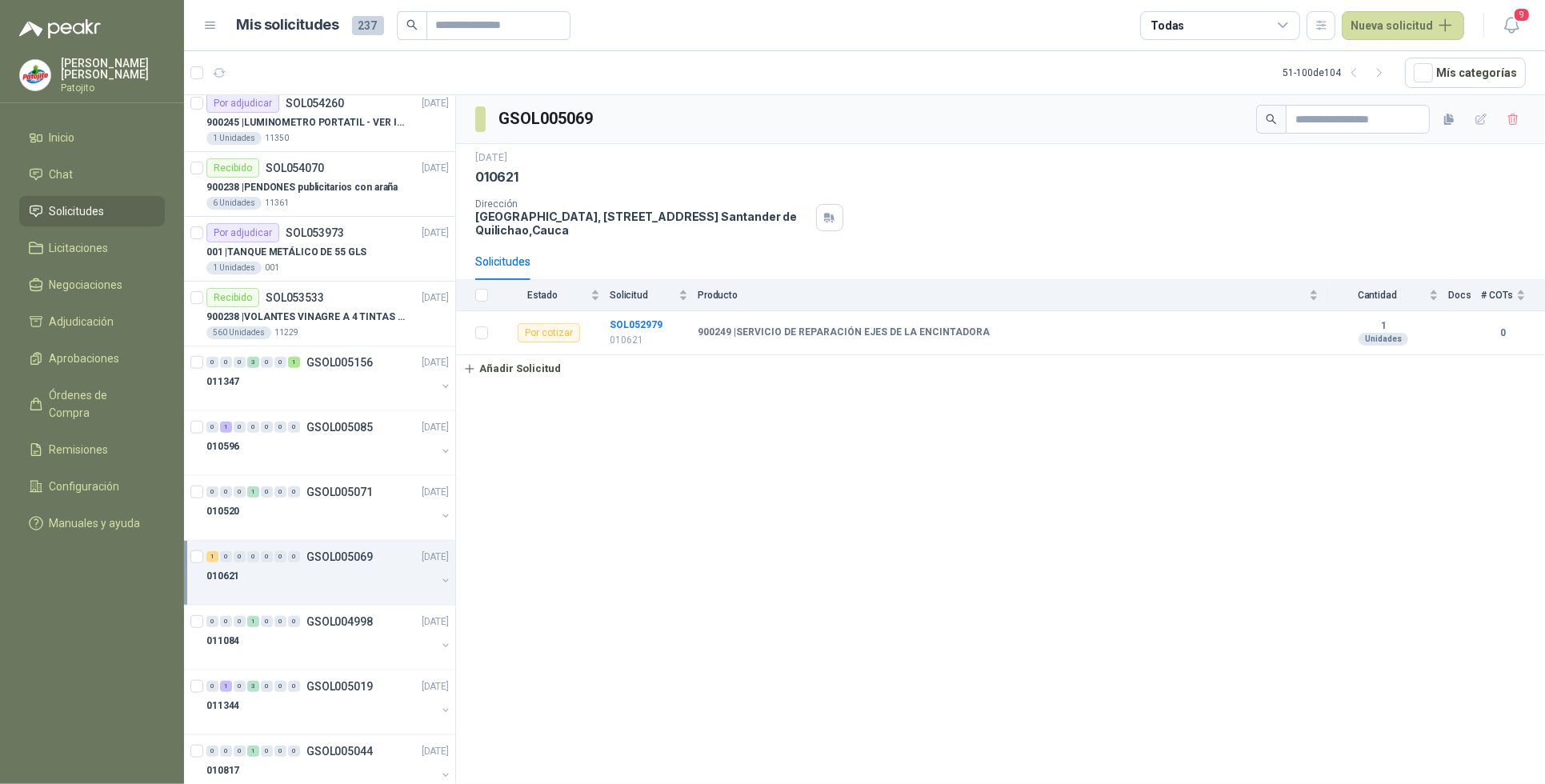
scroll to position [1500, 0]
click at [290, 570] on div "010621" at bounding box center [320, 574] width 229 height 20
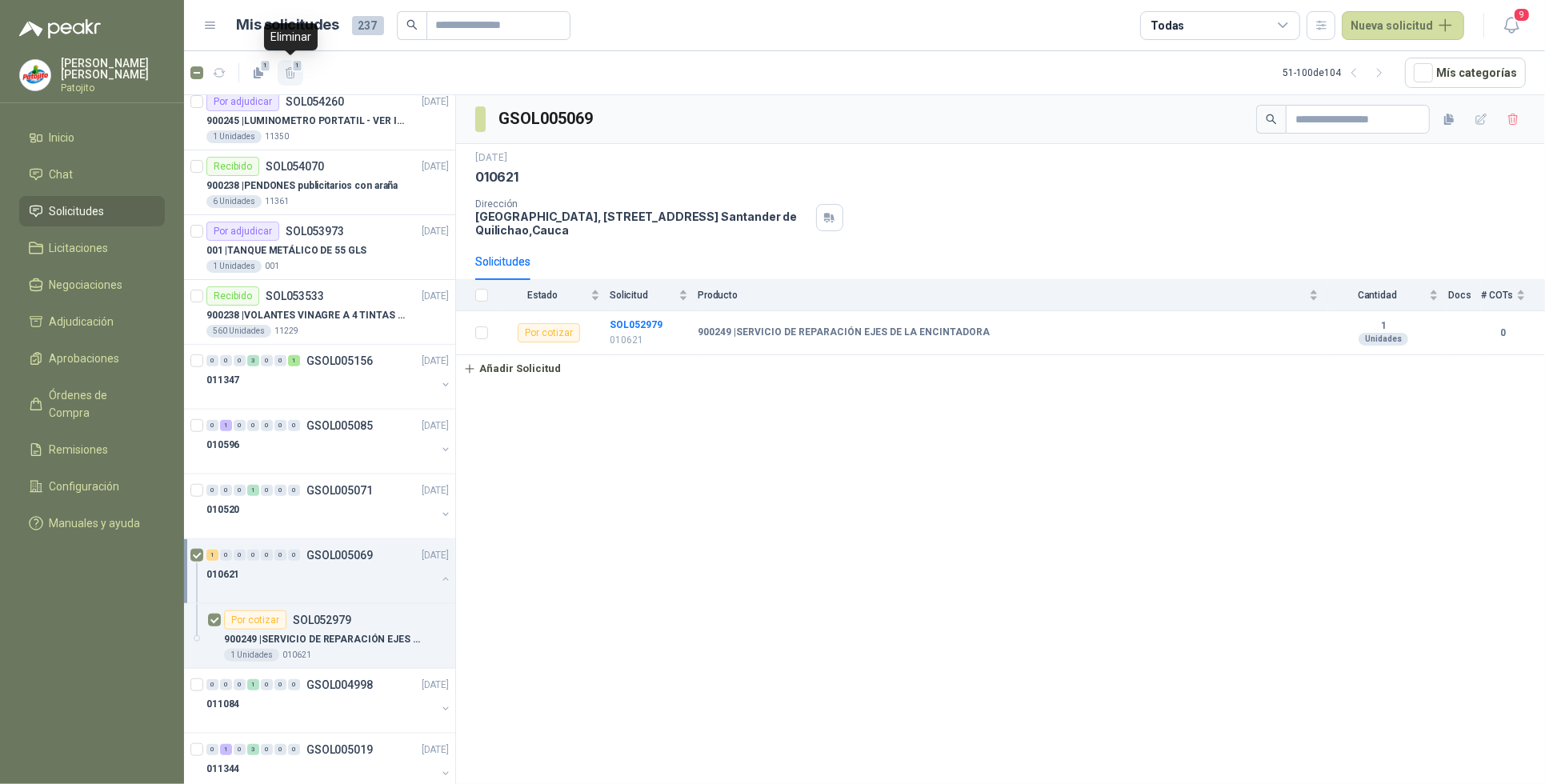
click at [290, 71] on icon "button" at bounding box center [291, 73] width 14 height 14
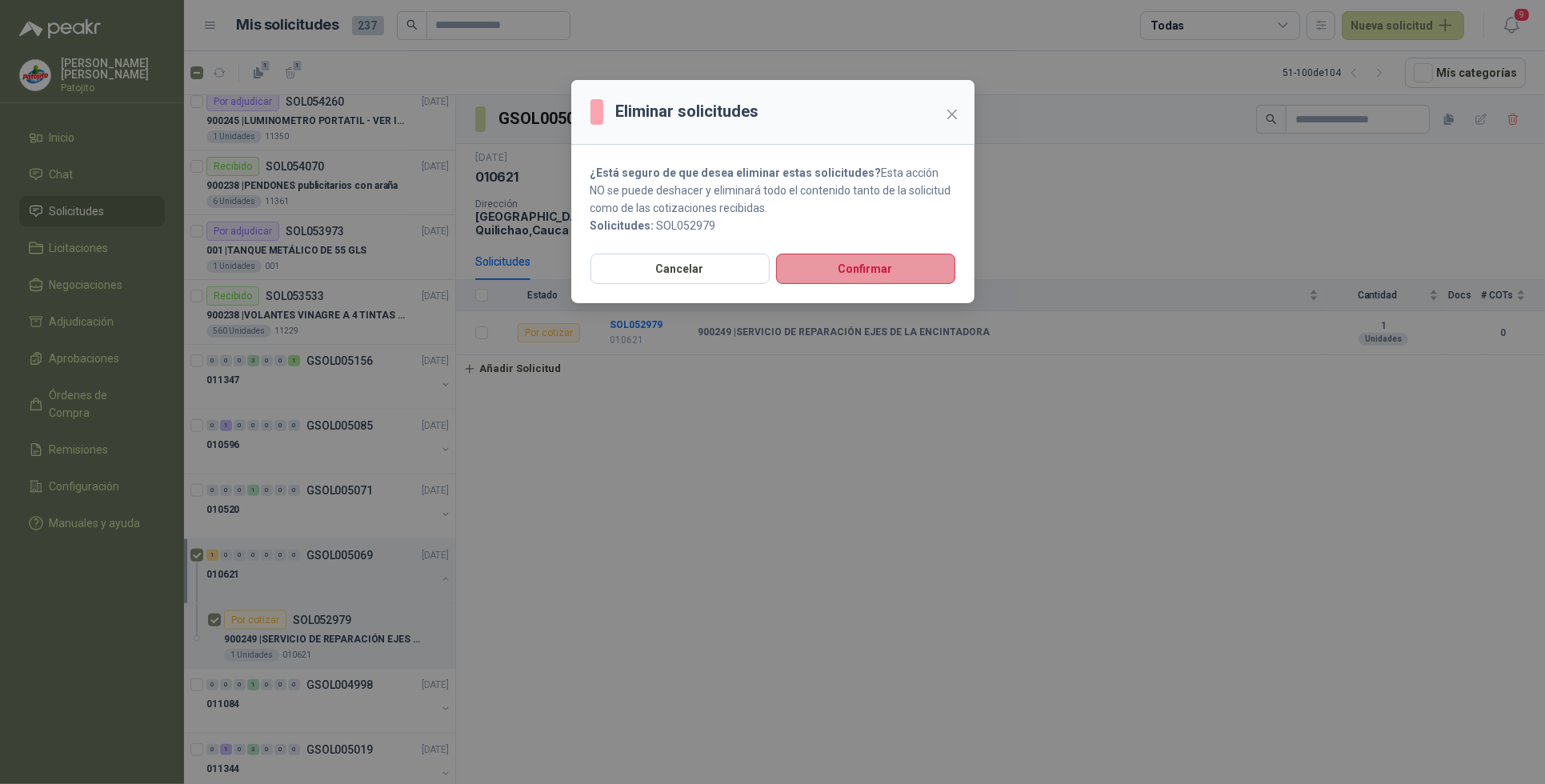
click at [877, 264] on button "Confirmar" at bounding box center [866, 269] width 179 height 31
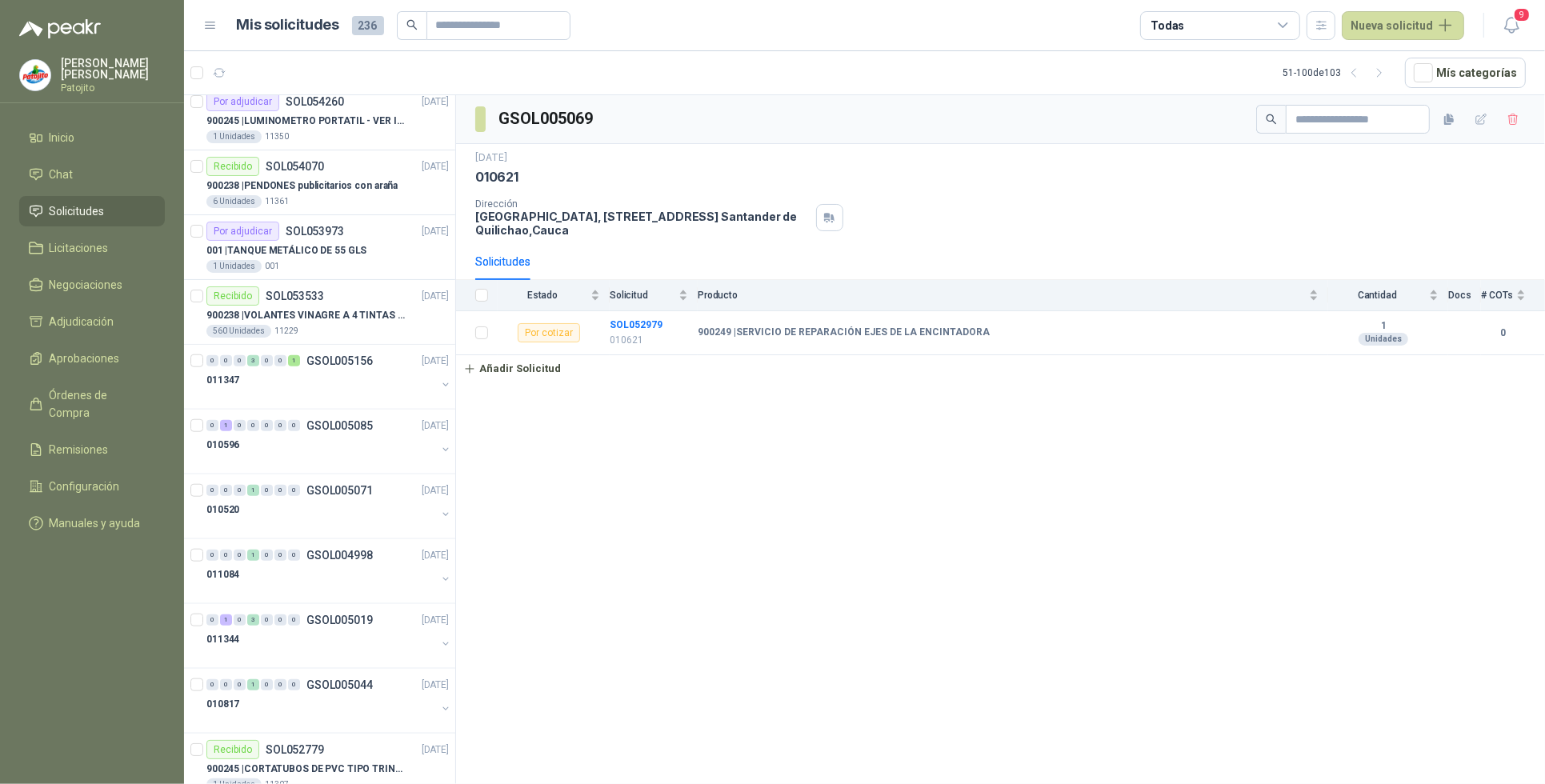
click at [1285, 24] on icon at bounding box center [1283, 26] width 14 height 14
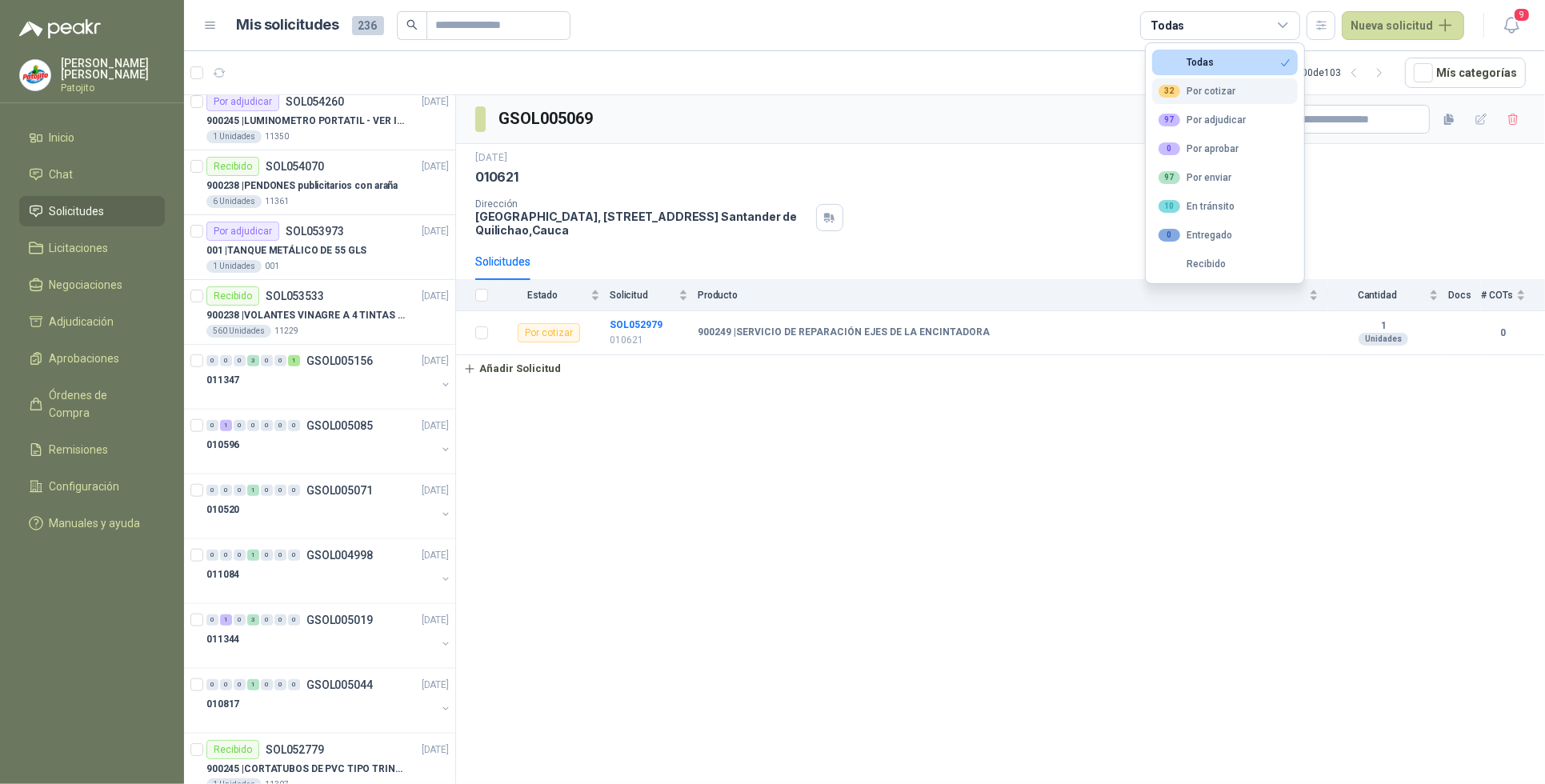
click at [1238, 85] on button "32 Por cotizar" at bounding box center [1225, 91] width 146 height 26
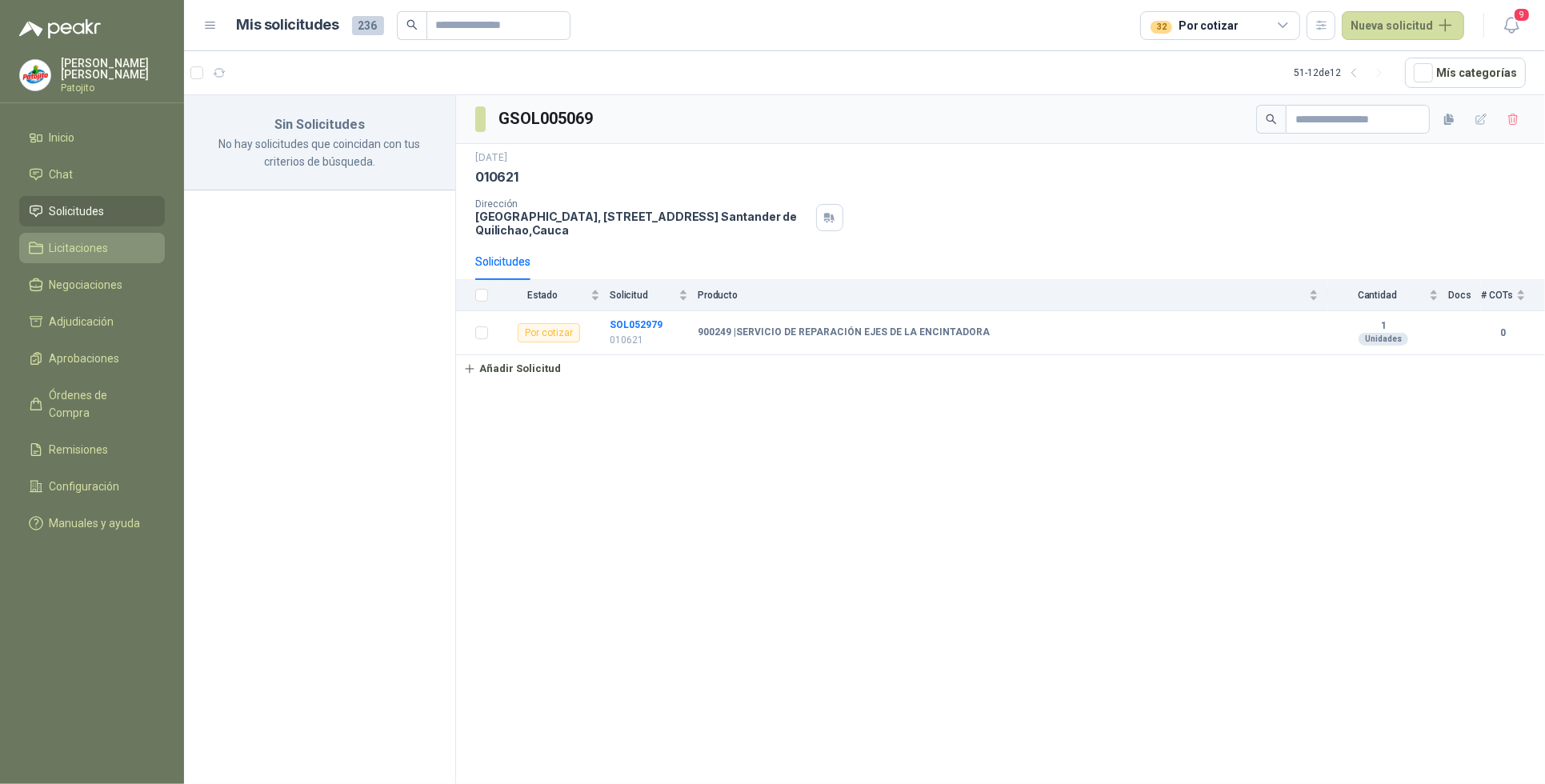
click at [78, 242] on span "Licitaciones" at bounding box center [78, 248] width 59 height 18
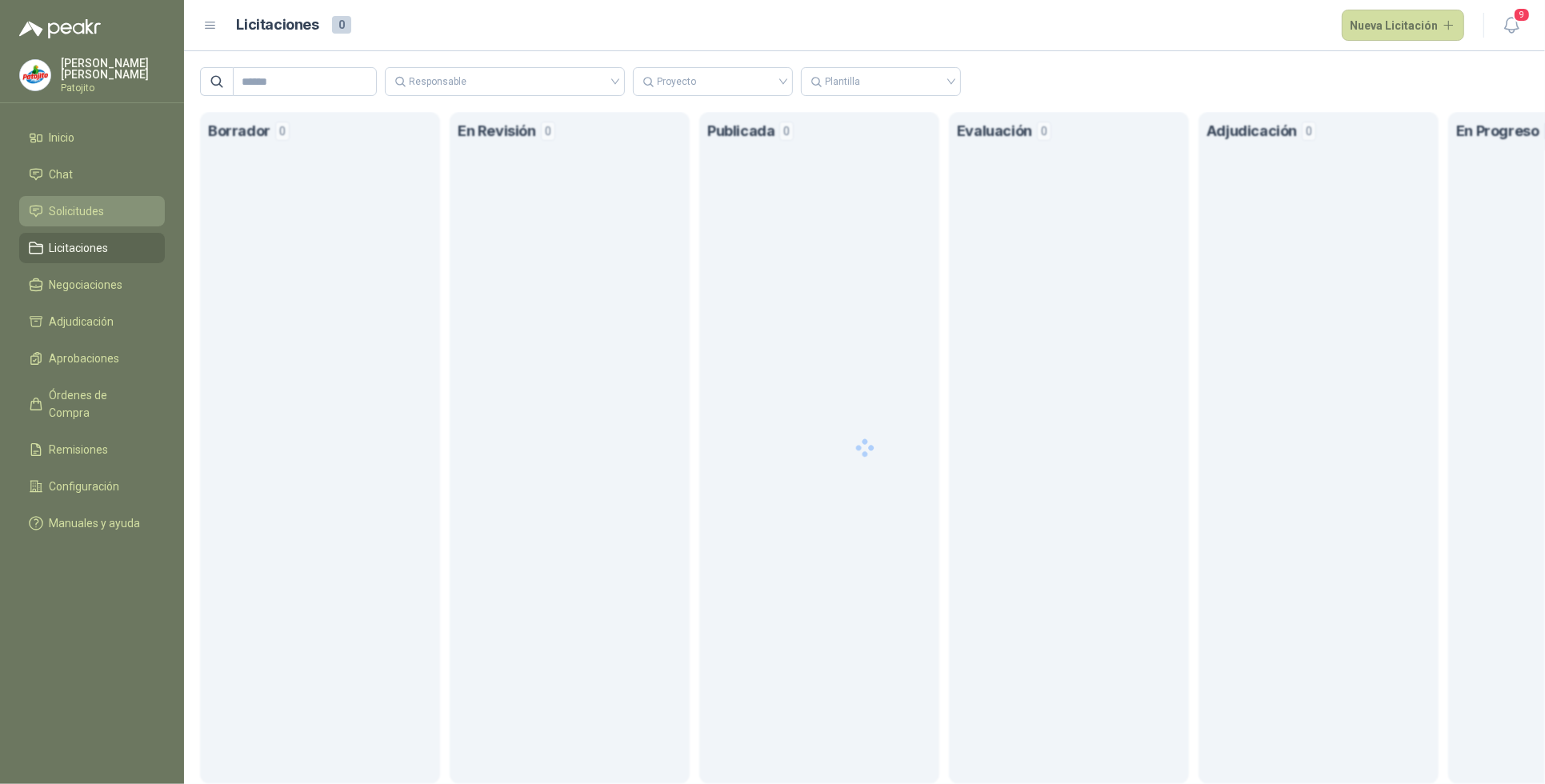
click at [93, 206] on span "Solicitudes" at bounding box center [77, 211] width 55 height 18
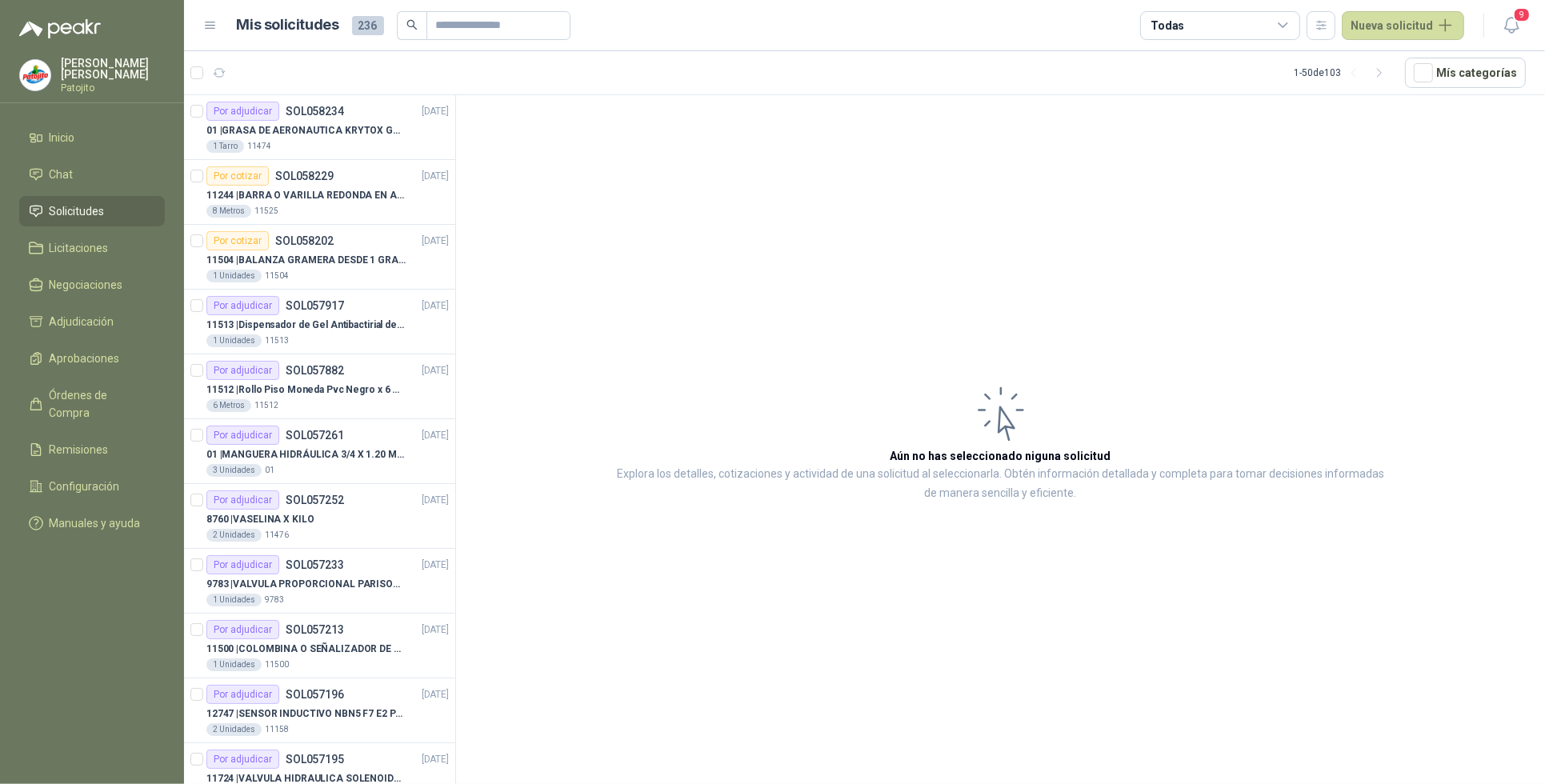
click at [1281, 20] on icon at bounding box center [1283, 26] width 14 height 14
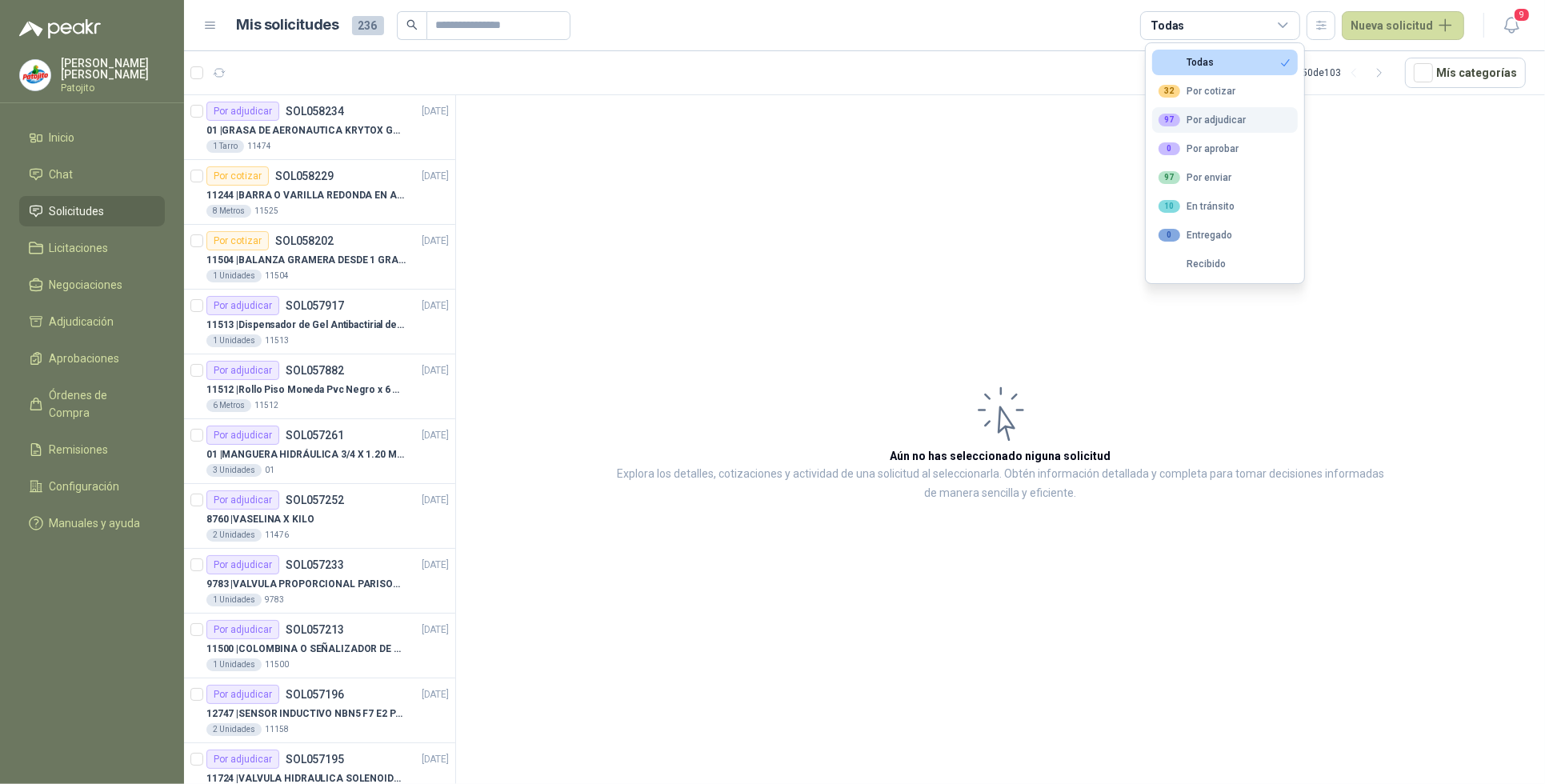
drag, startPoint x: 1216, startPoint y: 92, endPoint x: 1221, endPoint y: 126, distance: 34.4
click at [1216, 94] on div "32 Por cotizar" at bounding box center [1197, 91] width 77 height 13
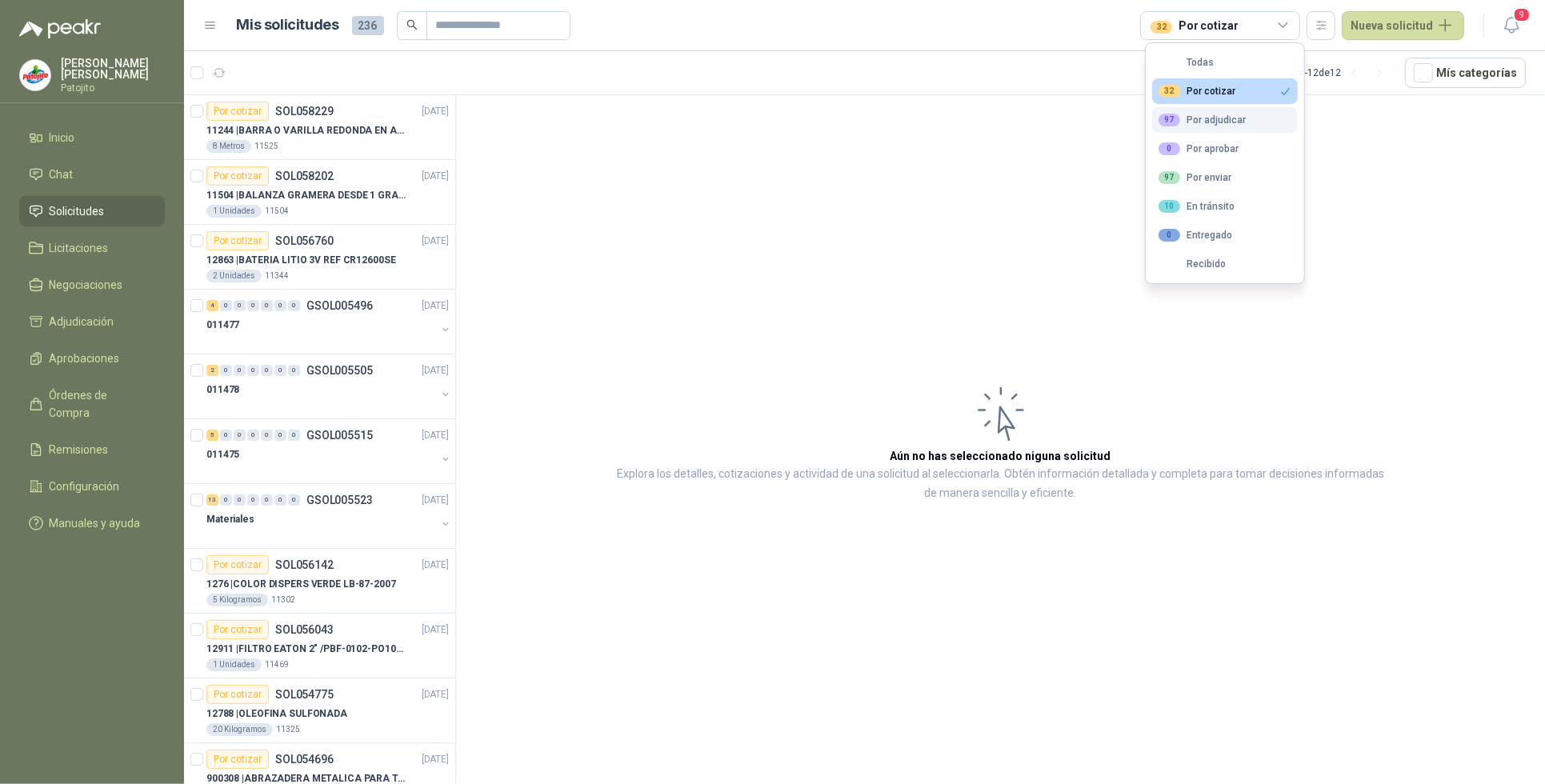
click at [1226, 118] on div "97 Por adjudicar" at bounding box center [1202, 119] width 87 height 13
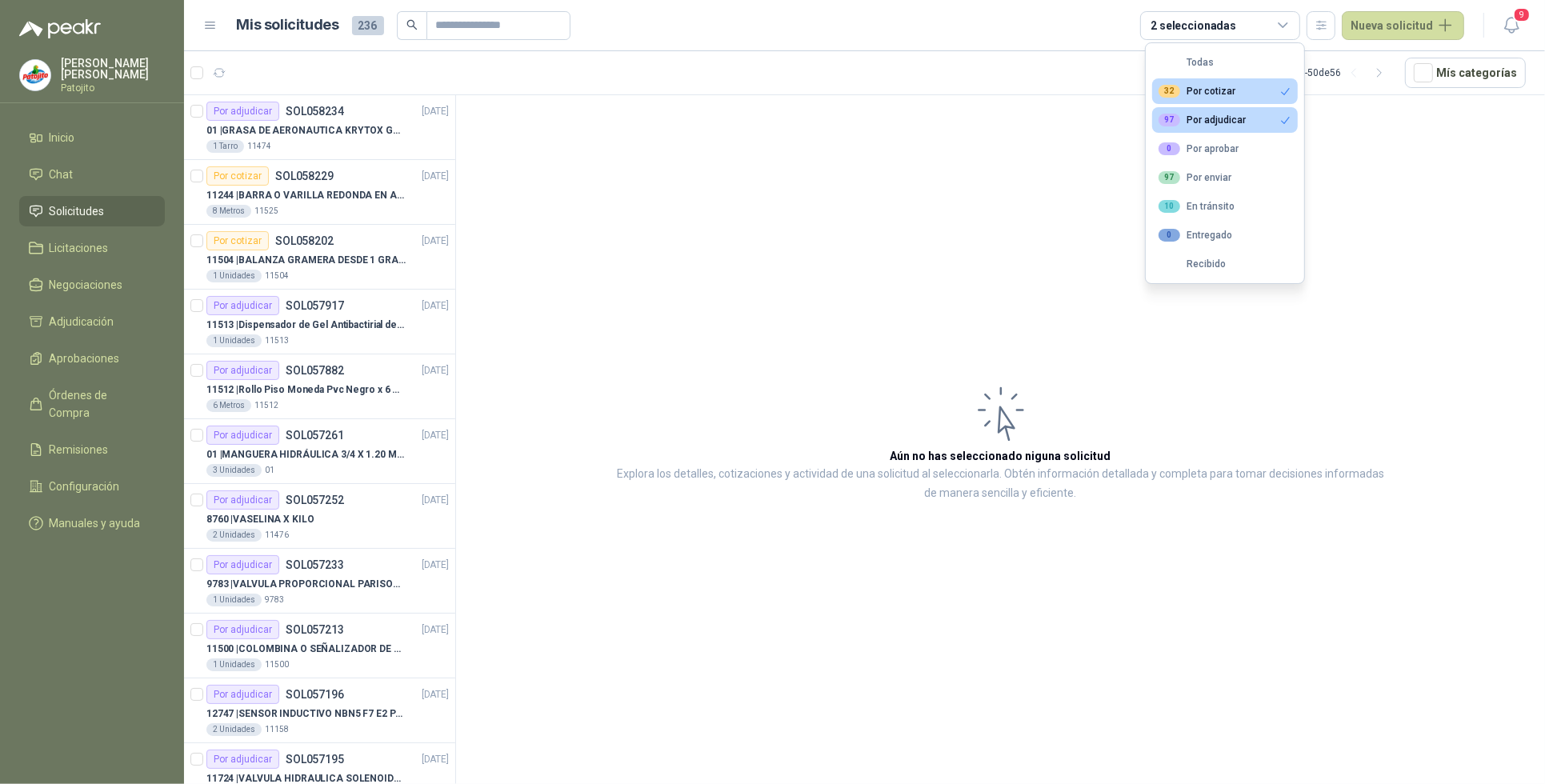
click at [1268, 116] on button "97 Por adjudicar" at bounding box center [1225, 120] width 146 height 26
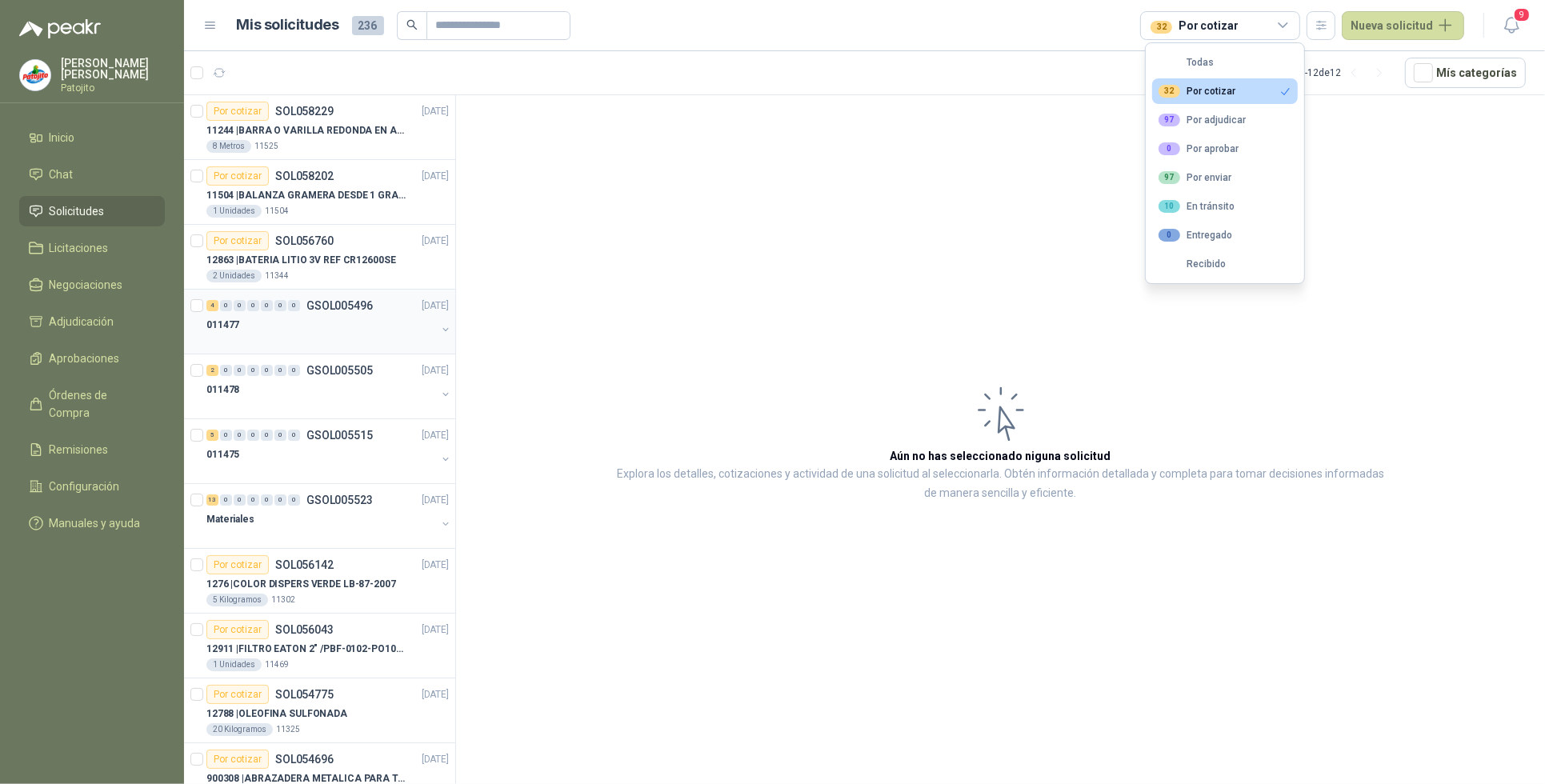
click at [212, 304] on div "4" at bounding box center [212, 305] width 12 height 11
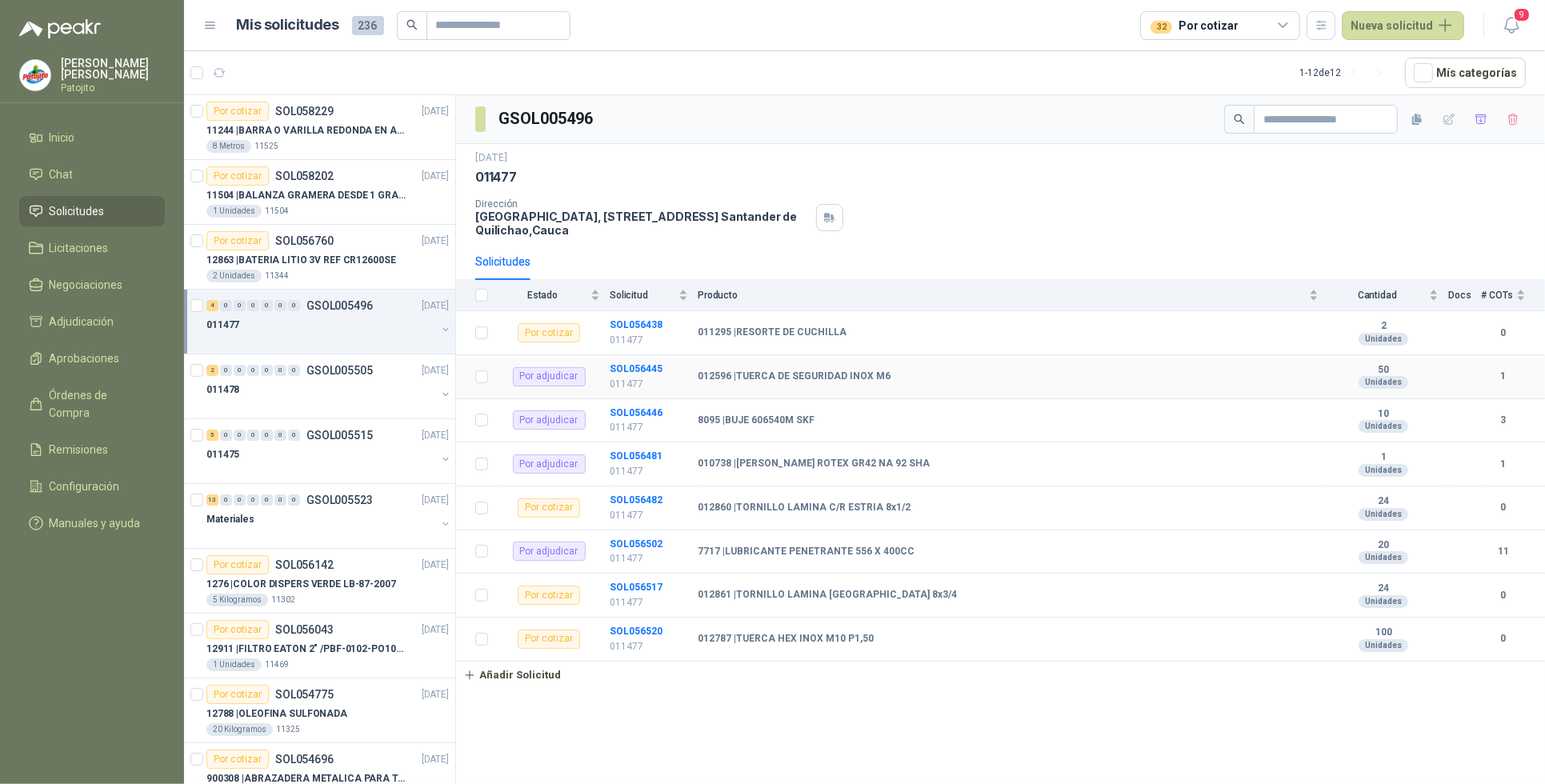
click at [557, 382] on div "Por adjudicar" at bounding box center [549, 377] width 72 height 20
click at [212, 373] on div "2" at bounding box center [212, 370] width 12 height 11
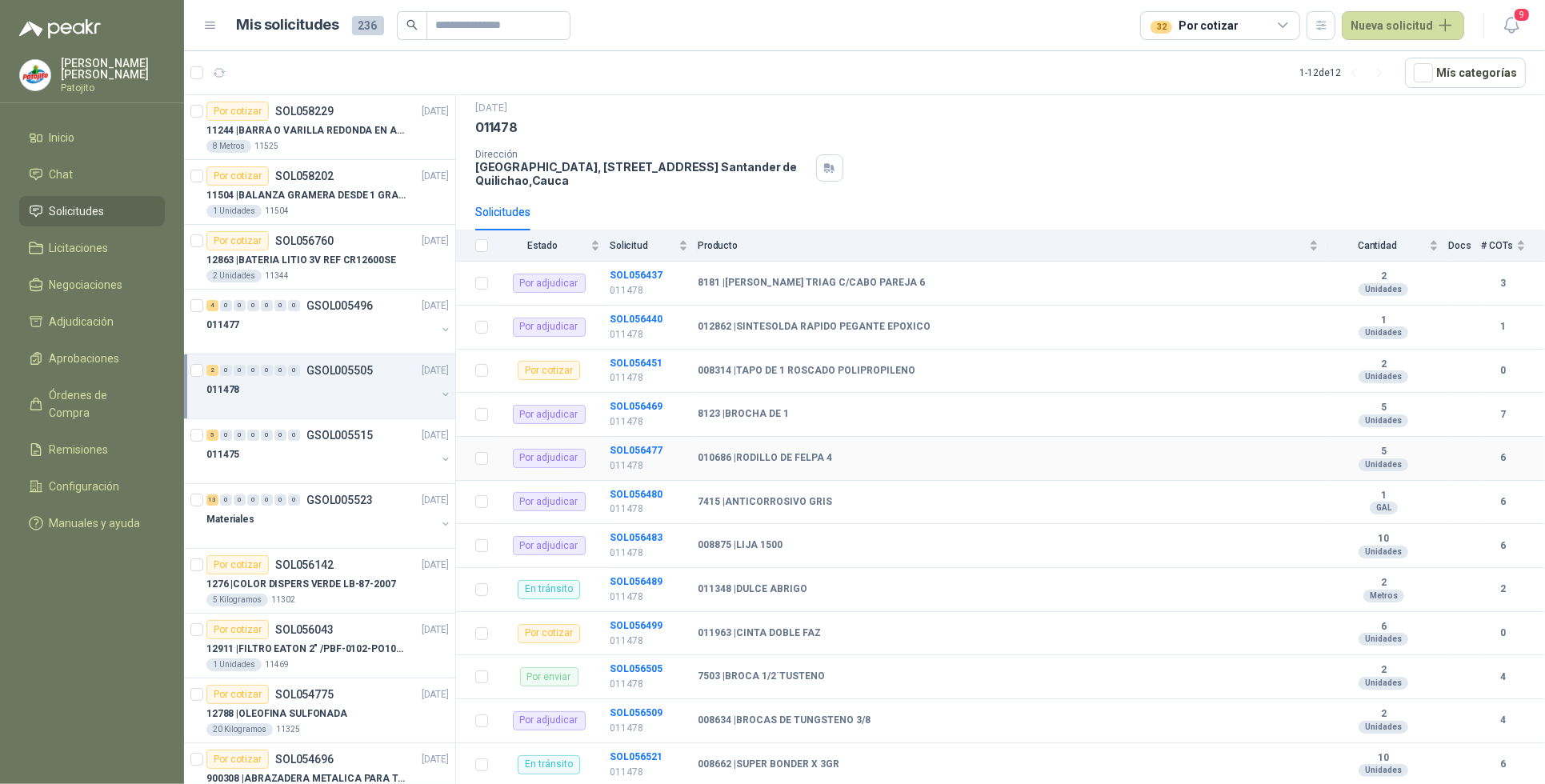
scroll to position [78, 0]
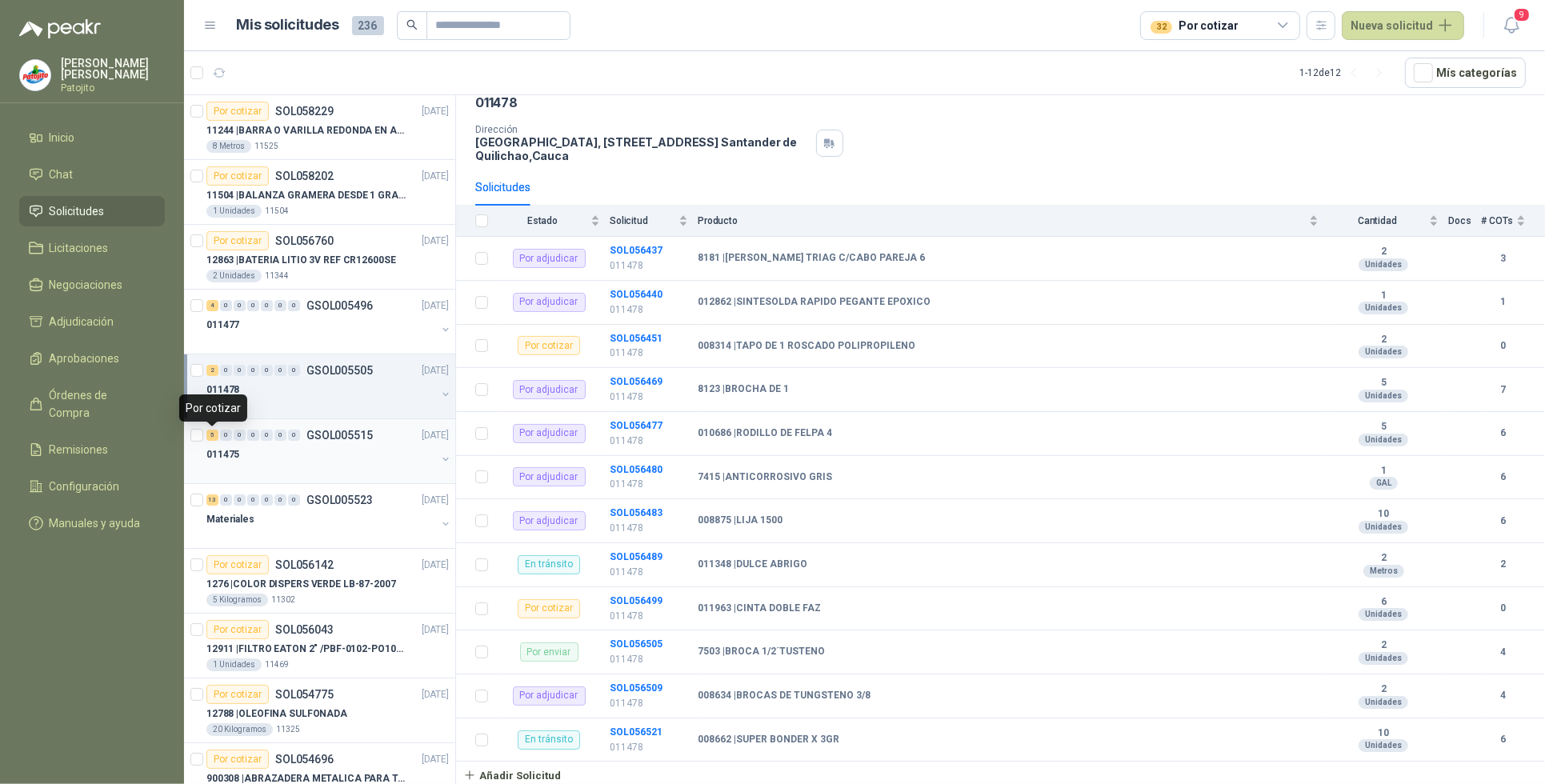
click at [209, 441] on div "5" at bounding box center [212, 435] width 12 height 11
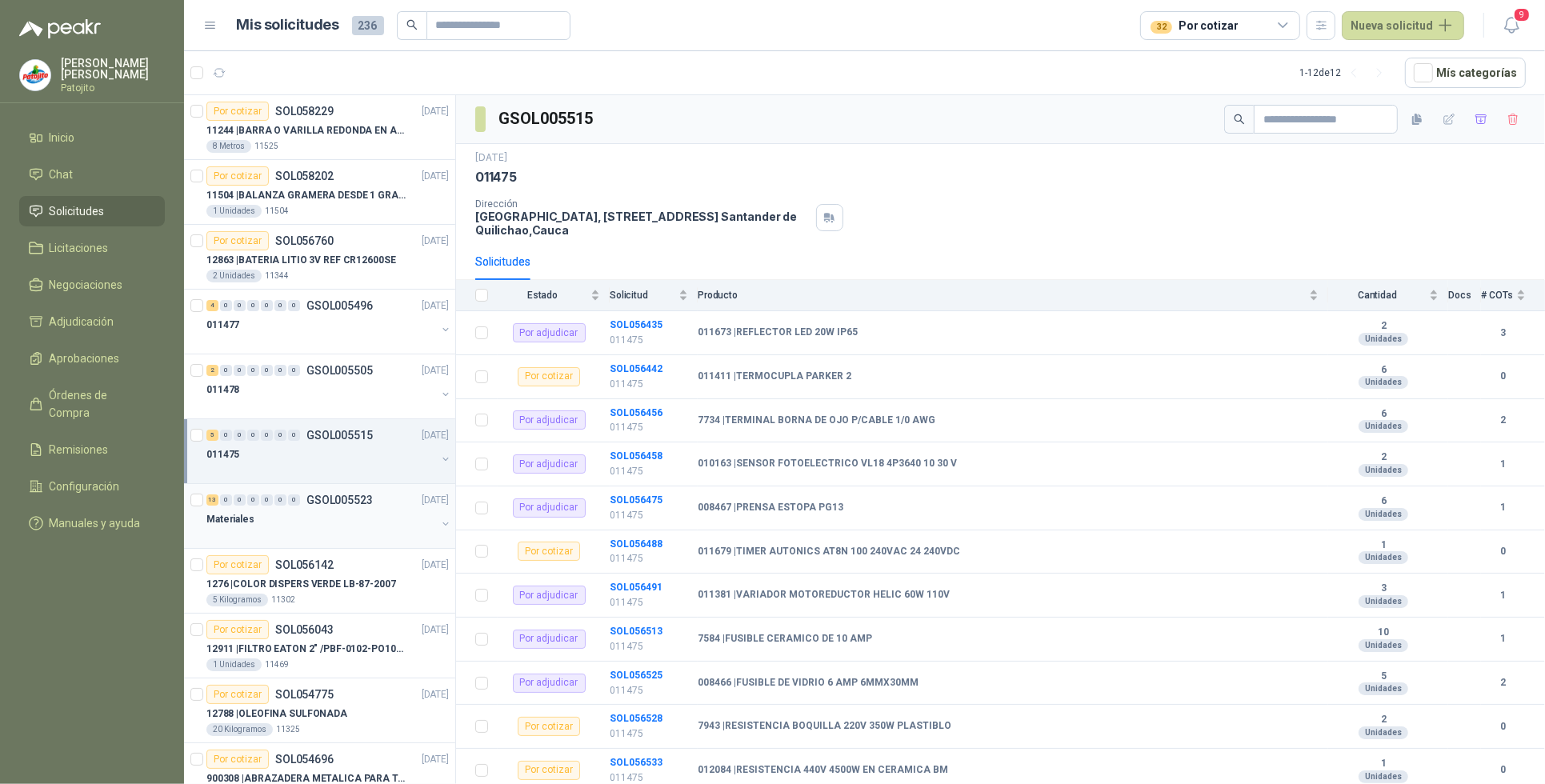
drag, startPoint x: 217, startPoint y: 500, endPoint x: 326, endPoint y: 490, distance: 109.5
click at [217, 500] on div "13" at bounding box center [212, 499] width 12 height 11
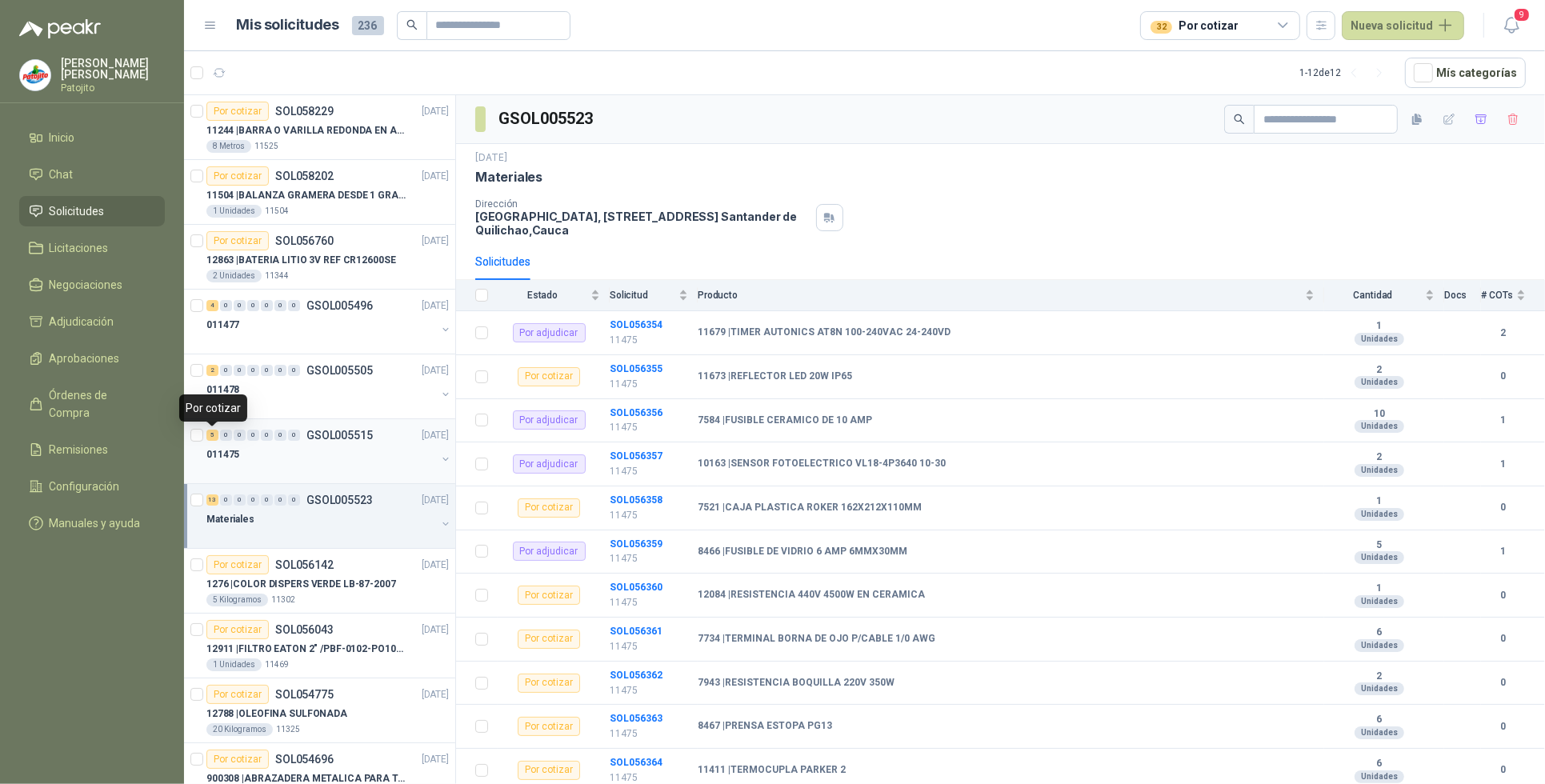
click at [215, 439] on div "5" at bounding box center [212, 435] width 12 height 11
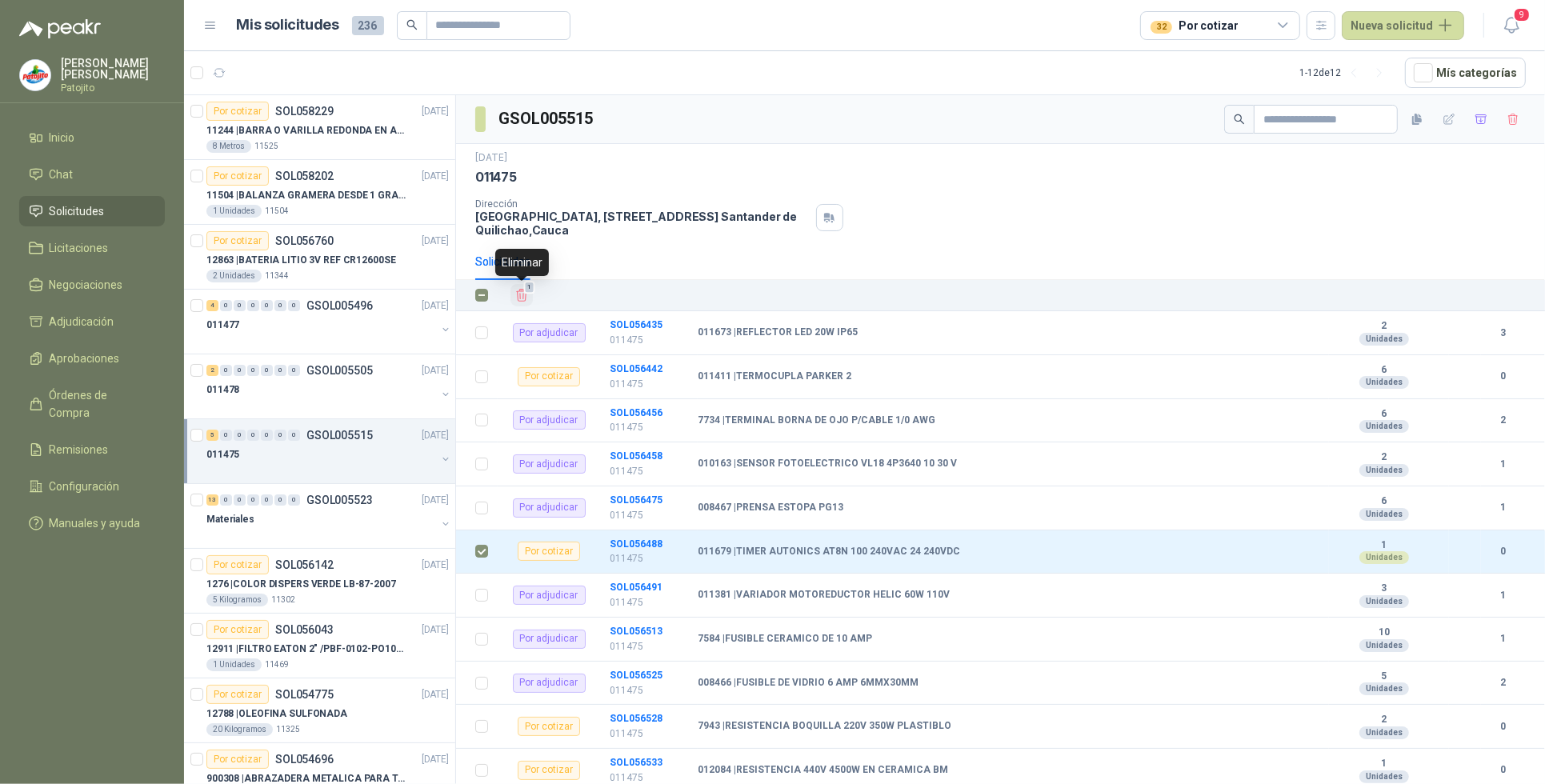
click at [518, 294] on icon "Eliminar" at bounding box center [522, 295] width 14 height 14
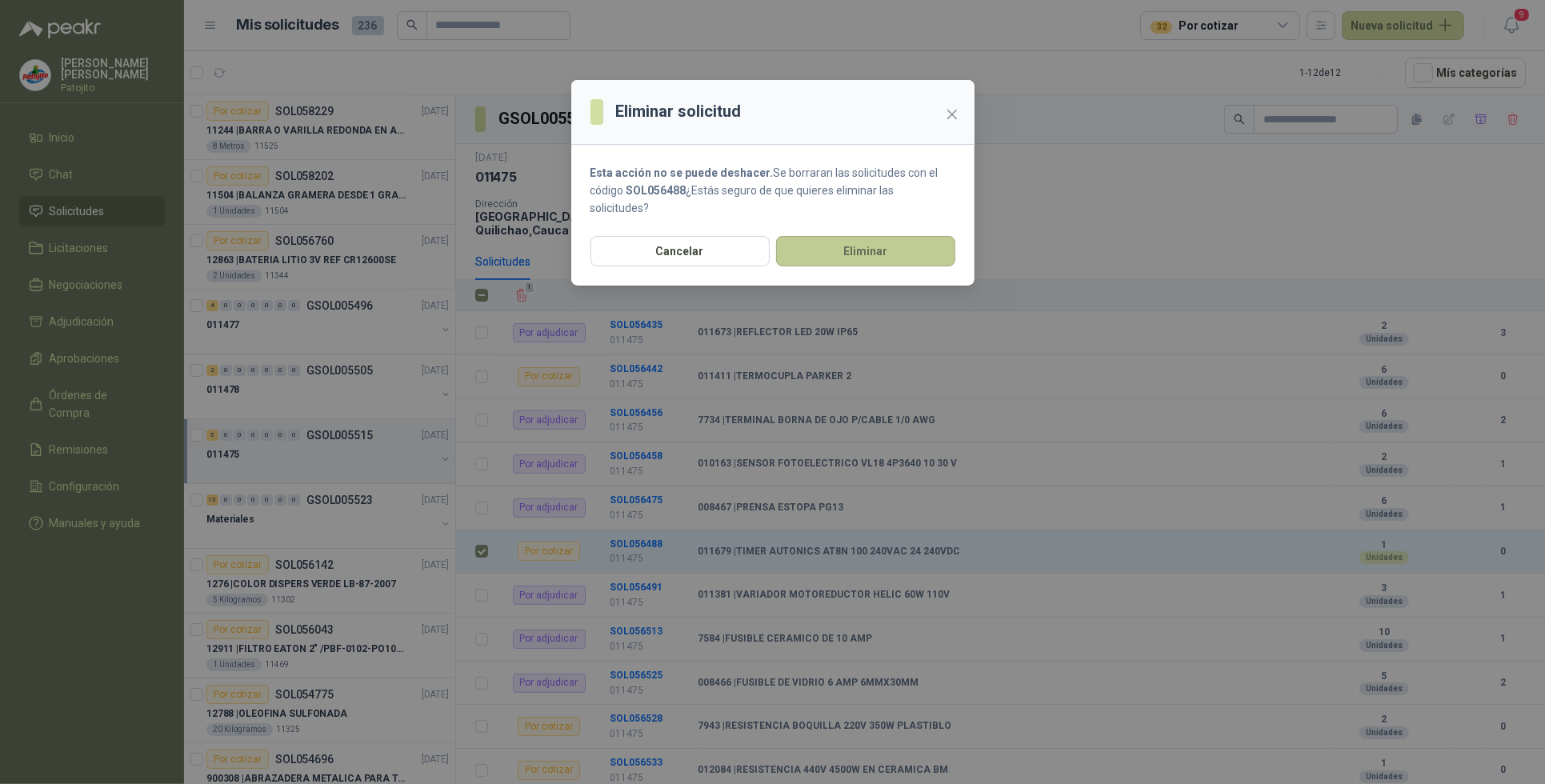
click at [857, 249] on button "Eliminar" at bounding box center [866, 251] width 179 height 31
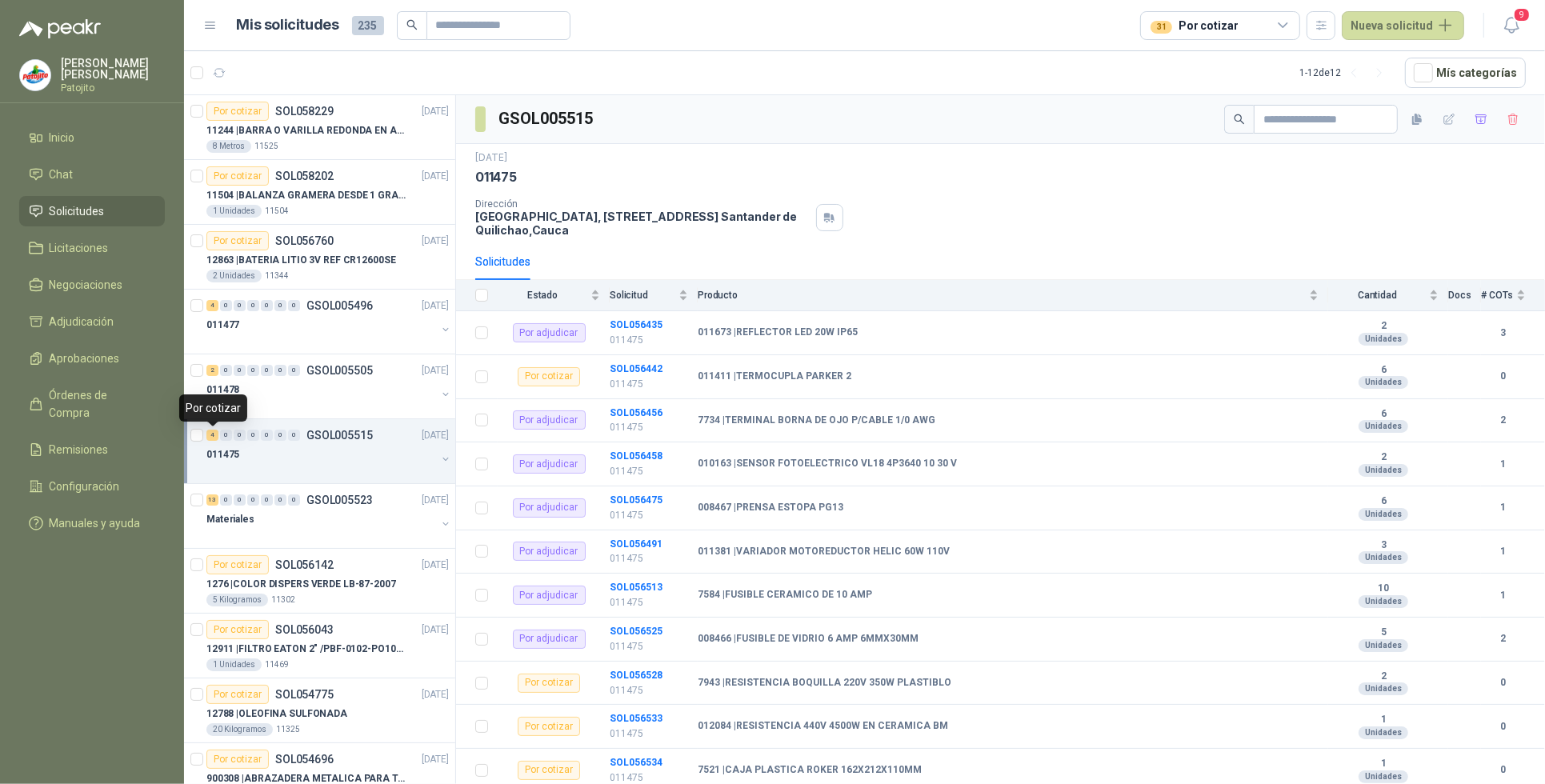
click at [212, 438] on div "4" at bounding box center [212, 435] width 12 height 11
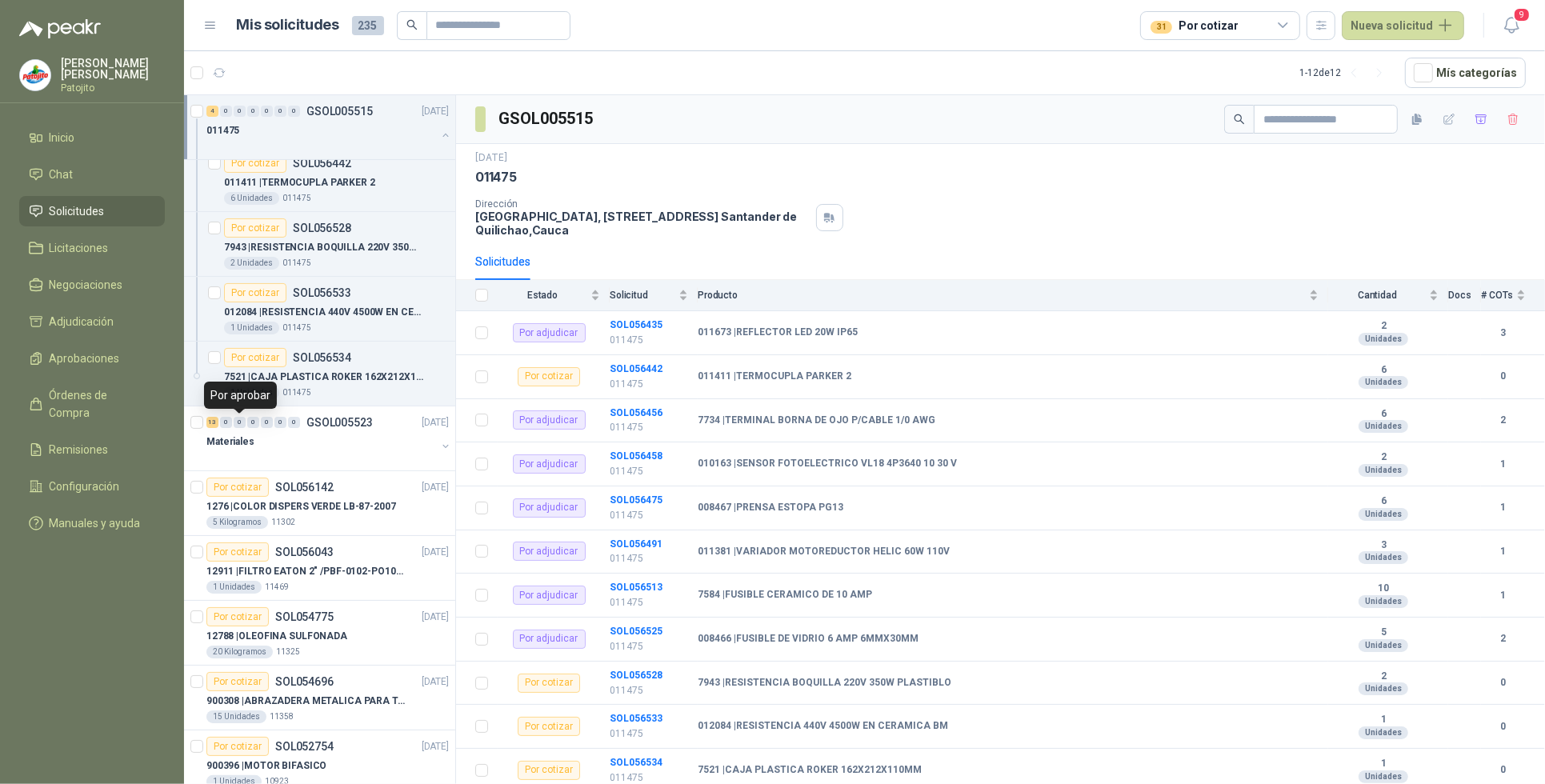
scroll to position [366, 0]
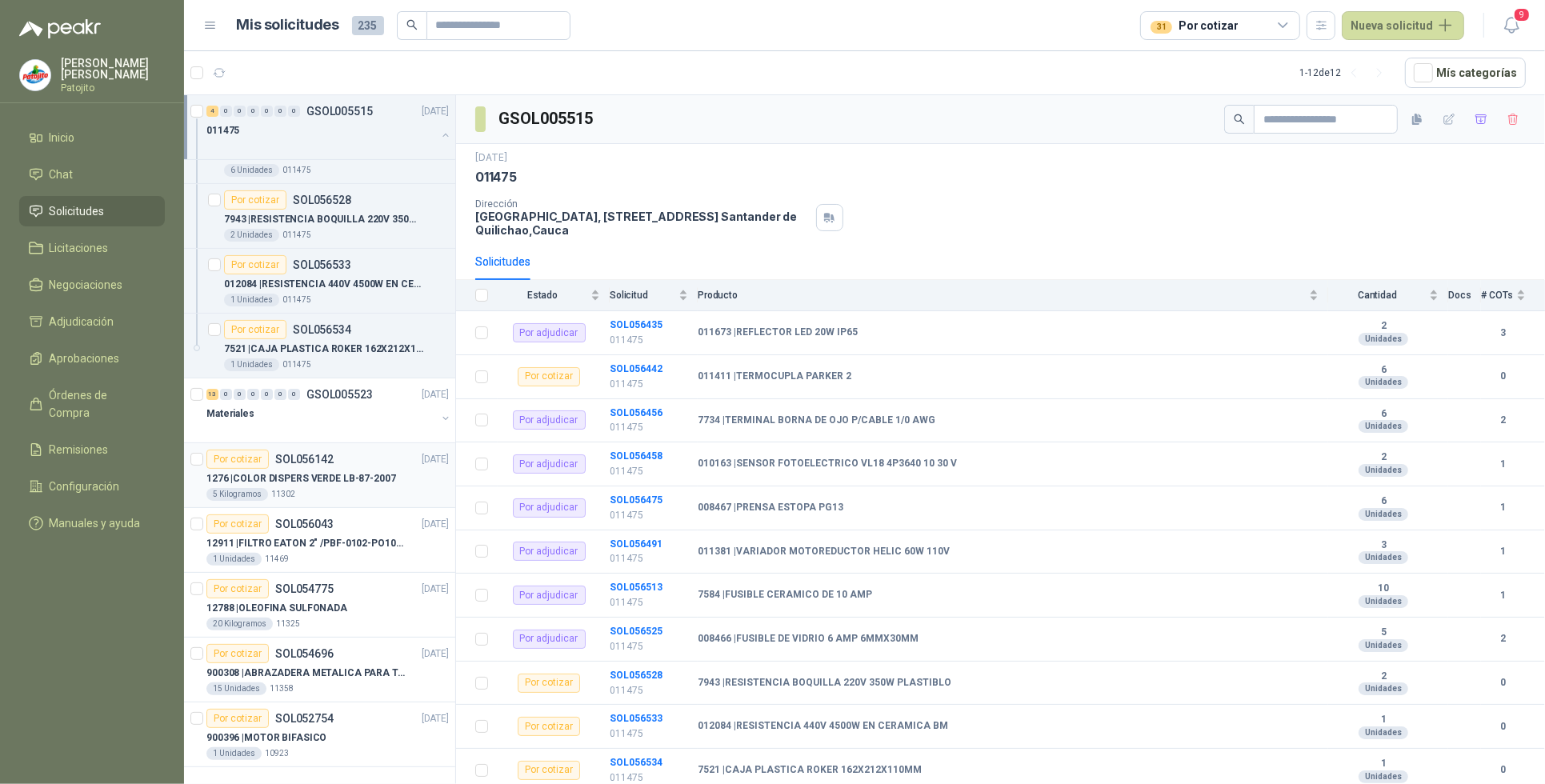
click at [386, 478] on p "1276 | COLOR DISPERS VERDE LB-87-2007" at bounding box center [301, 479] width 190 height 15
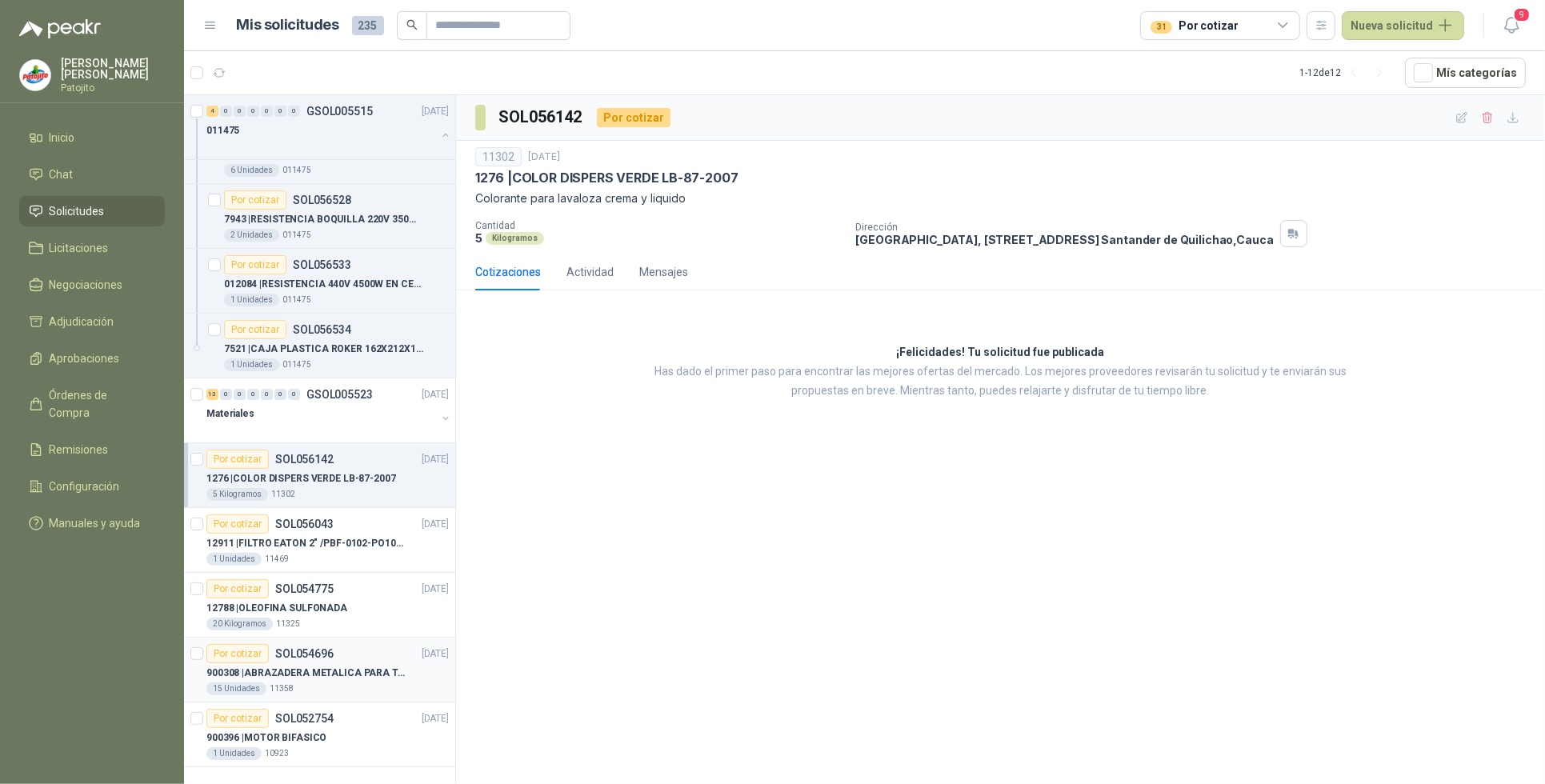
click at [344, 677] on p "900308 | ABRAZADERA METALICA PARA TAPA [PERSON_NAME] DE PLASTICO DE 50 LT" at bounding box center [306, 673] width 199 height 15
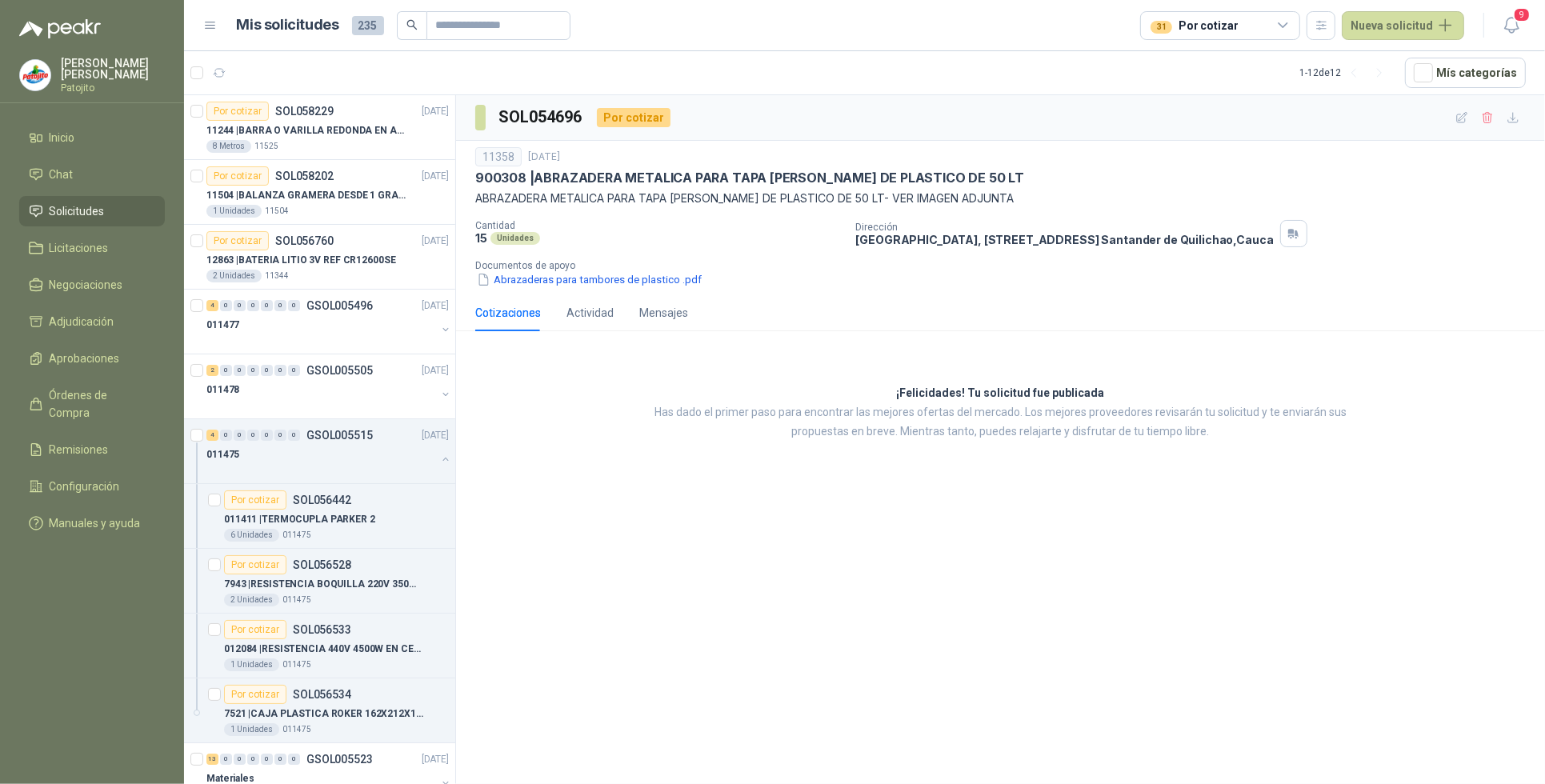
click at [142, 226] on link "Solicitudes" at bounding box center [92, 211] width 146 height 31
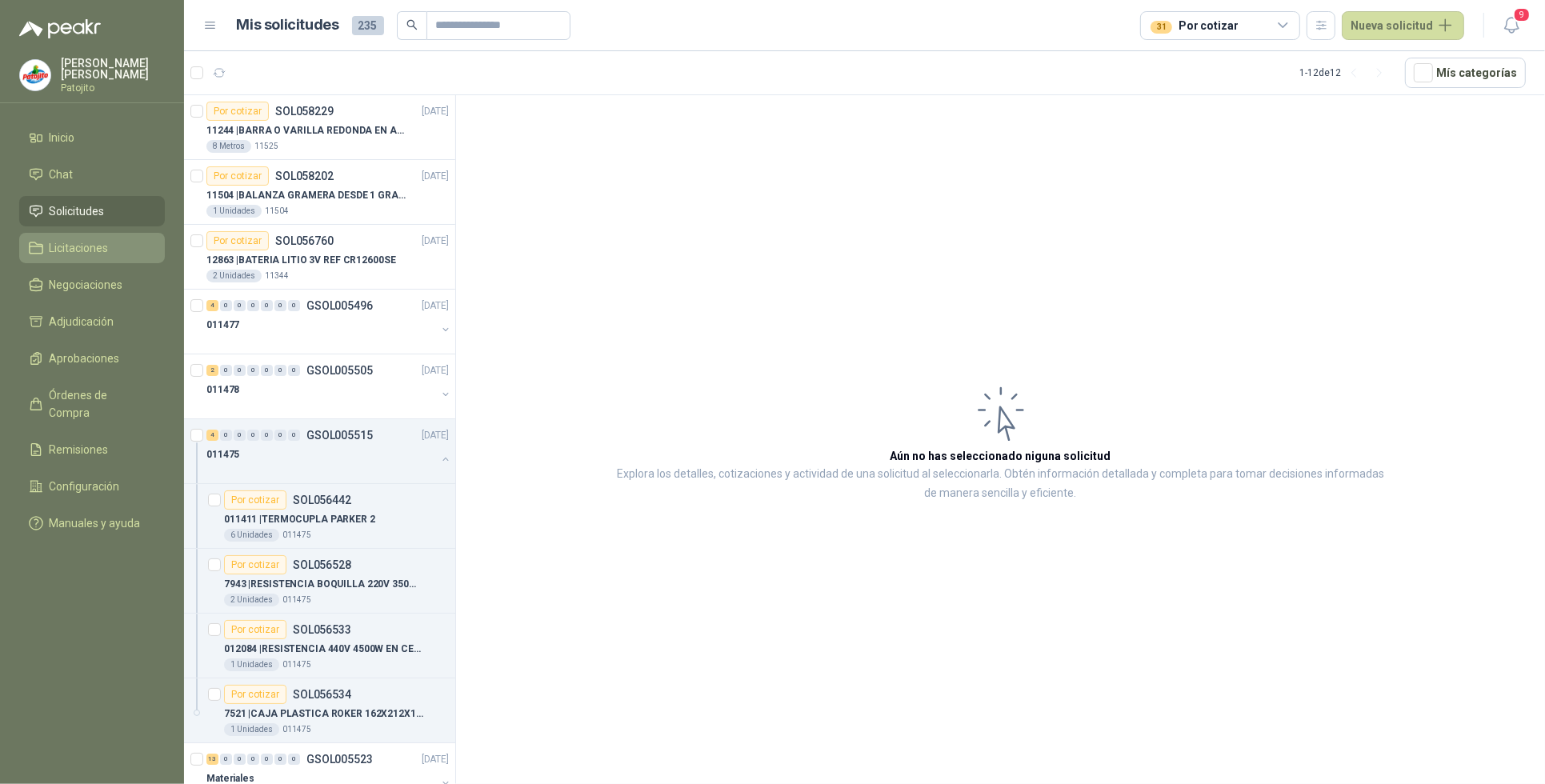
click at [124, 244] on li "Licitaciones" at bounding box center [92, 248] width 126 height 18
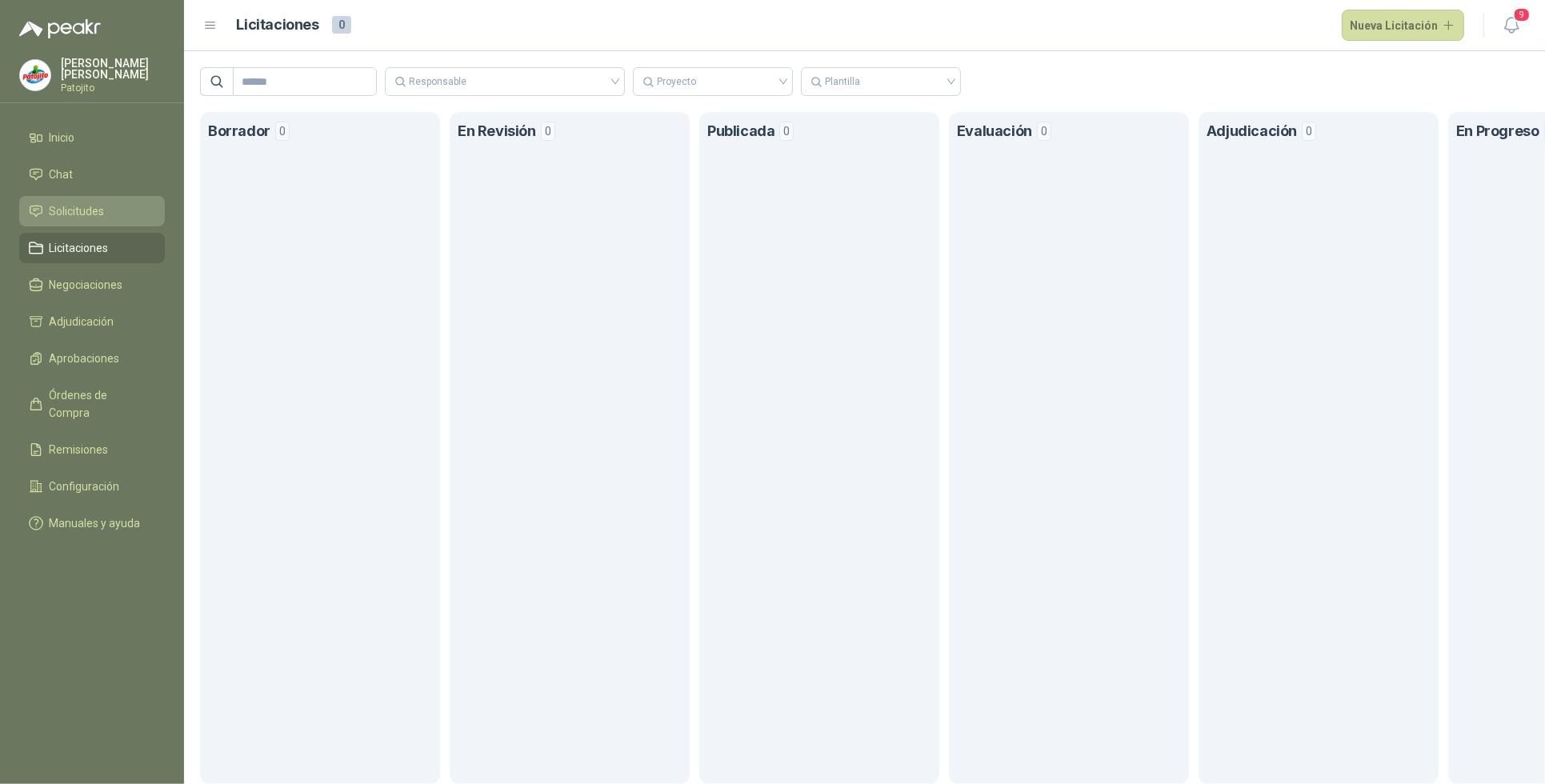
click at [147, 214] on li "Solicitudes" at bounding box center [92, 211] width 126 height 18
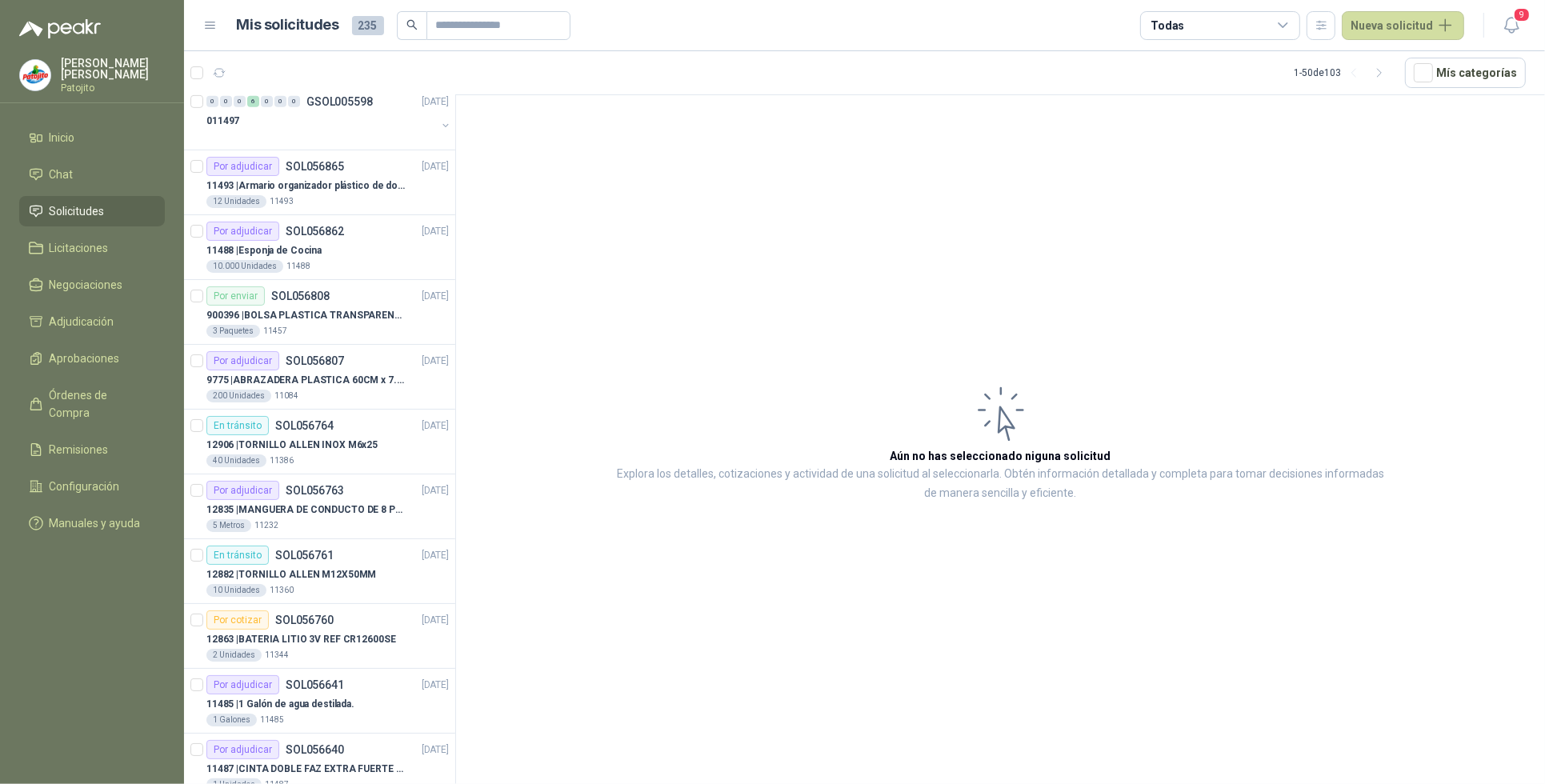
scroll to position [900, 0]
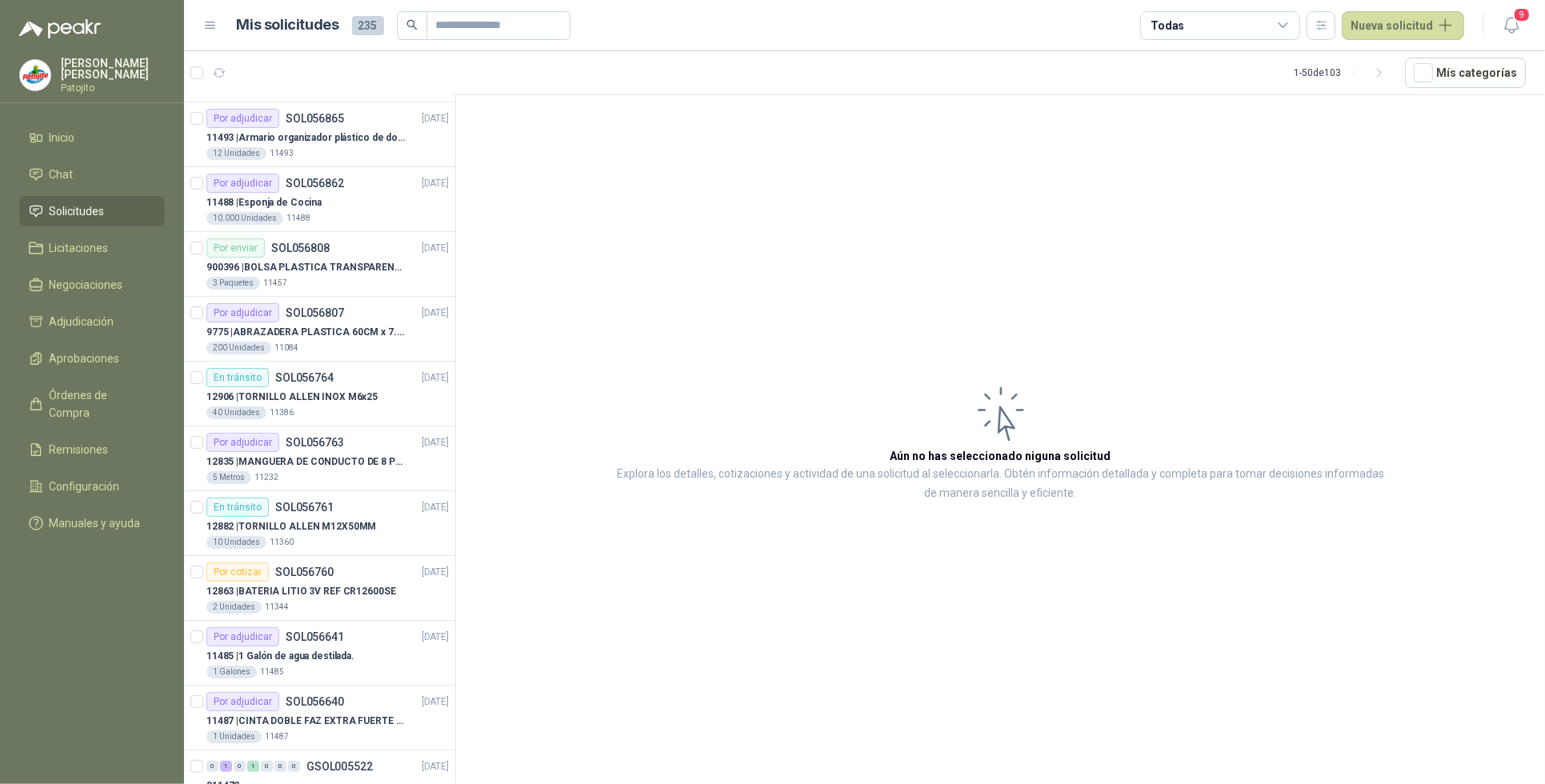
click at [1284, 26] on icon at bounding box center [1283, 26] width 14 height 14
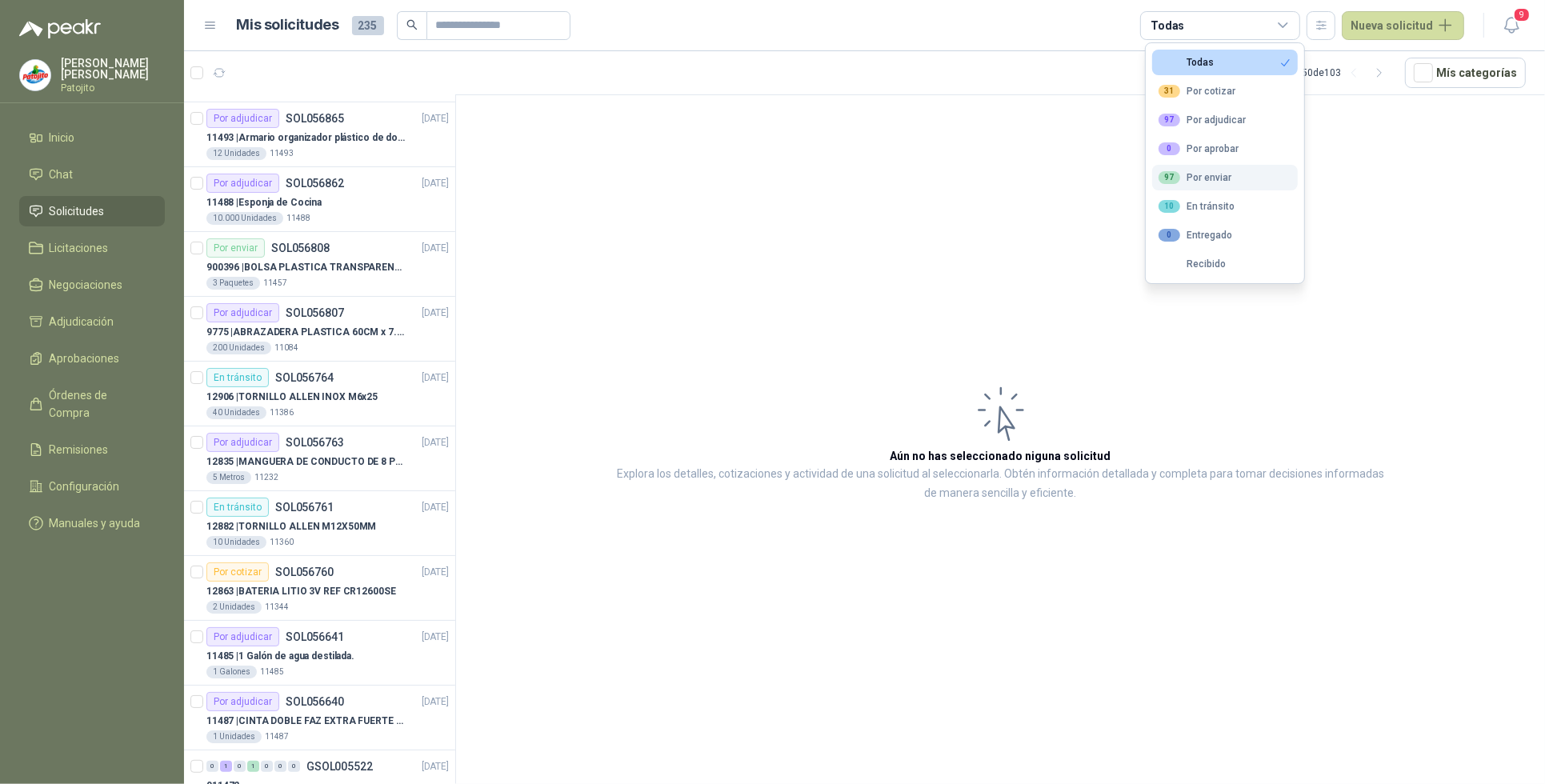
click at [1214, 172] on div "97 Por enviar" at bounding box center [1195, 177] width 72 height 13
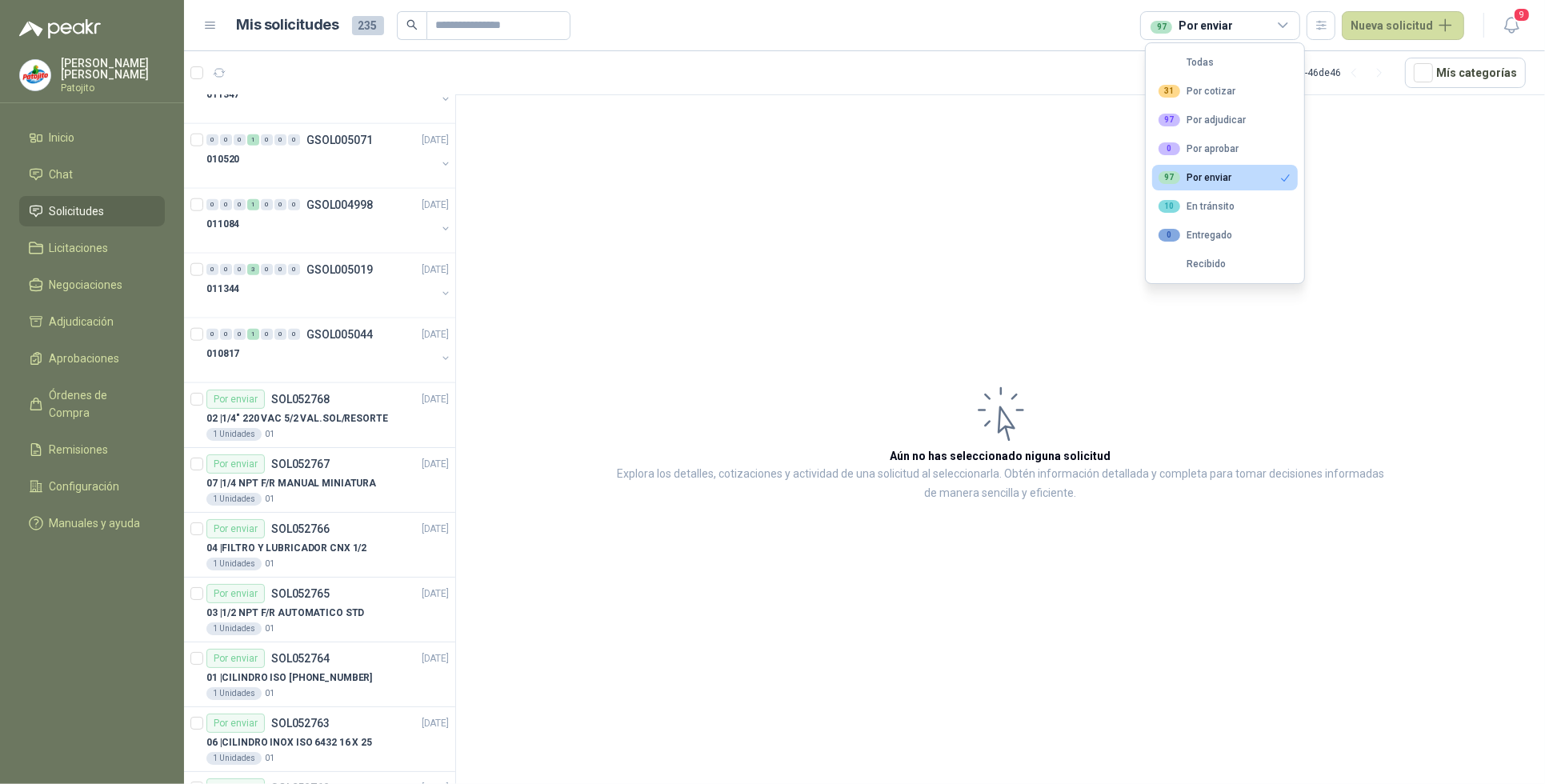
scroll to position [2316, 0]
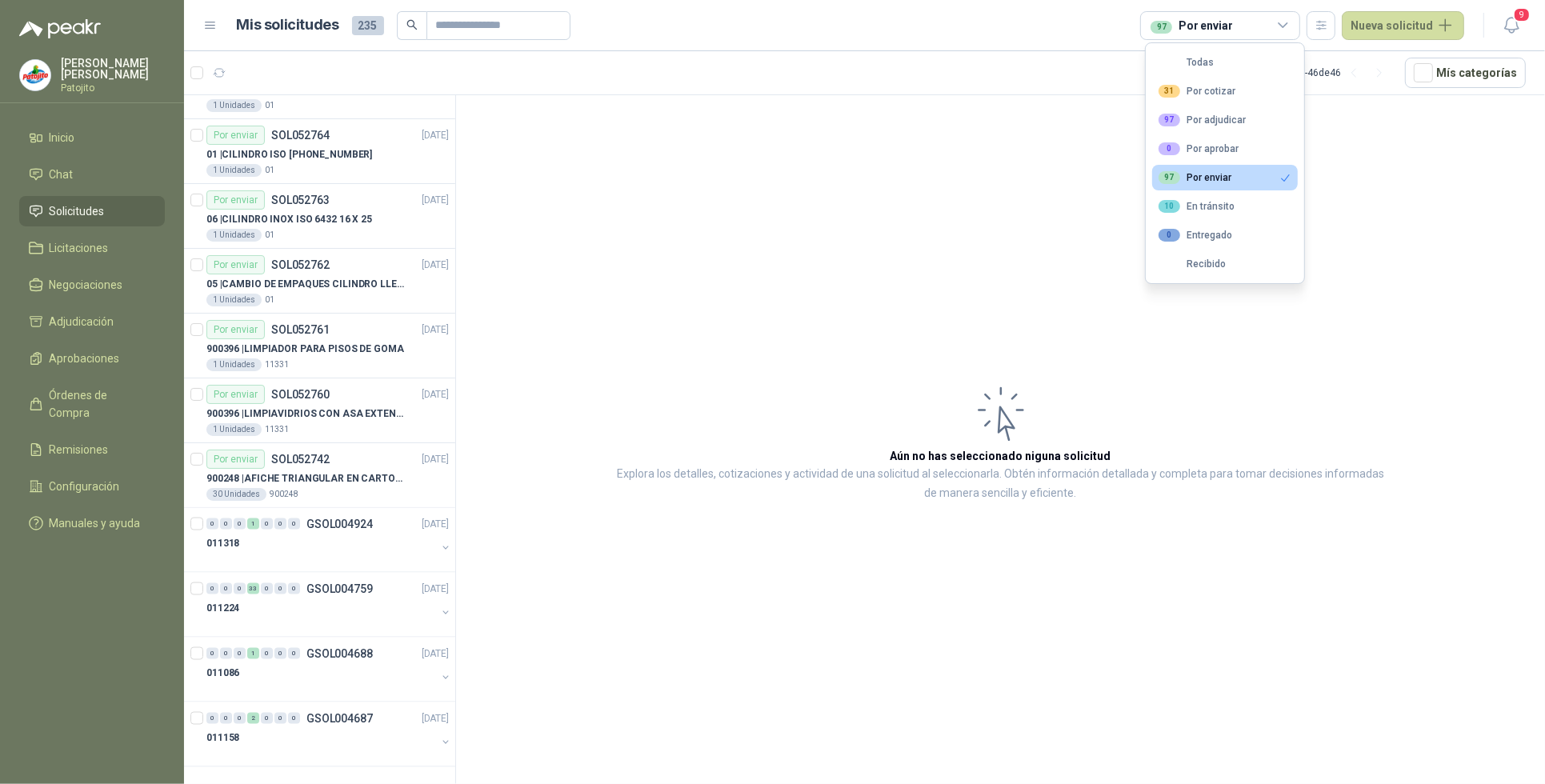
click at [641, 314] on article "Aún no has seleccionado niguna solicitud Explora los detalles, cotizaciones y a…" at bounding box center [1000, 442] width 1089 height 695
